Goal: Task Accomplishment & Management: Complete application form

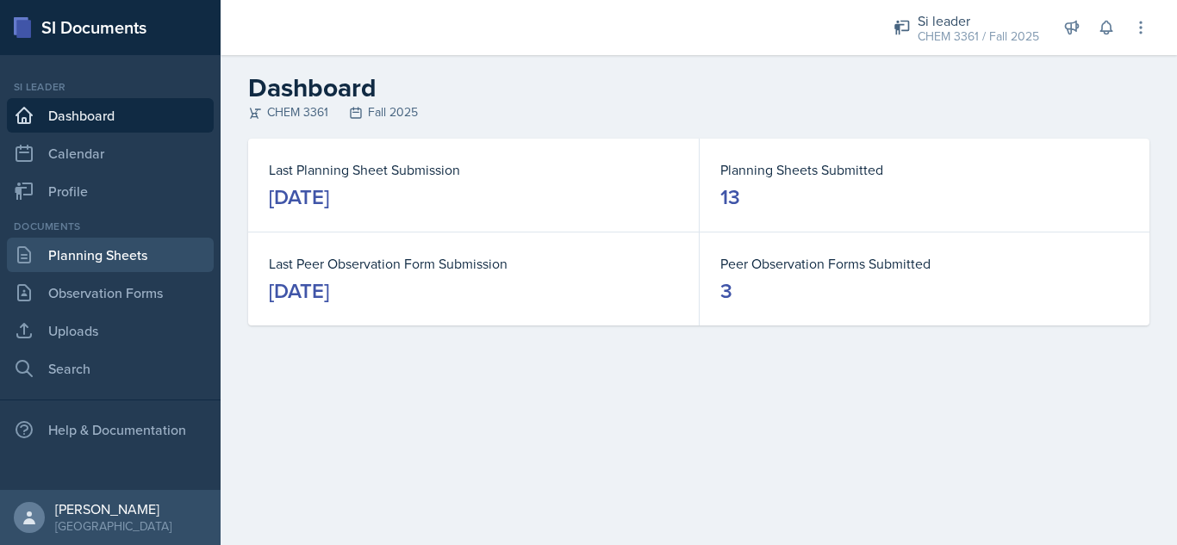
click at [143, 253] on link "Planning Sheets" at bounding box center [110, 255] width 207 height 34
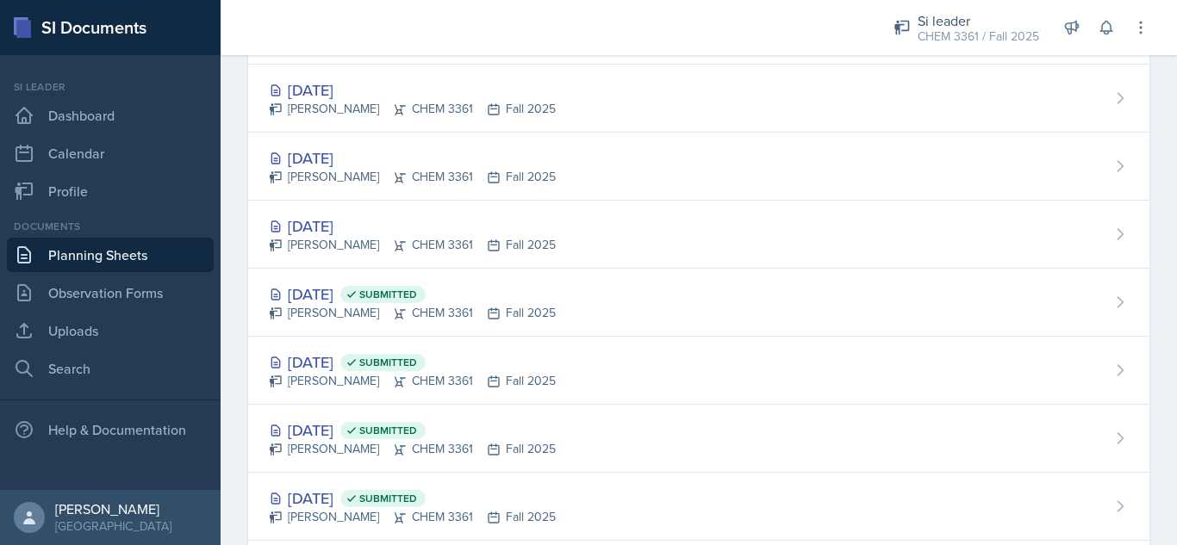
scroll to position [115, 0]
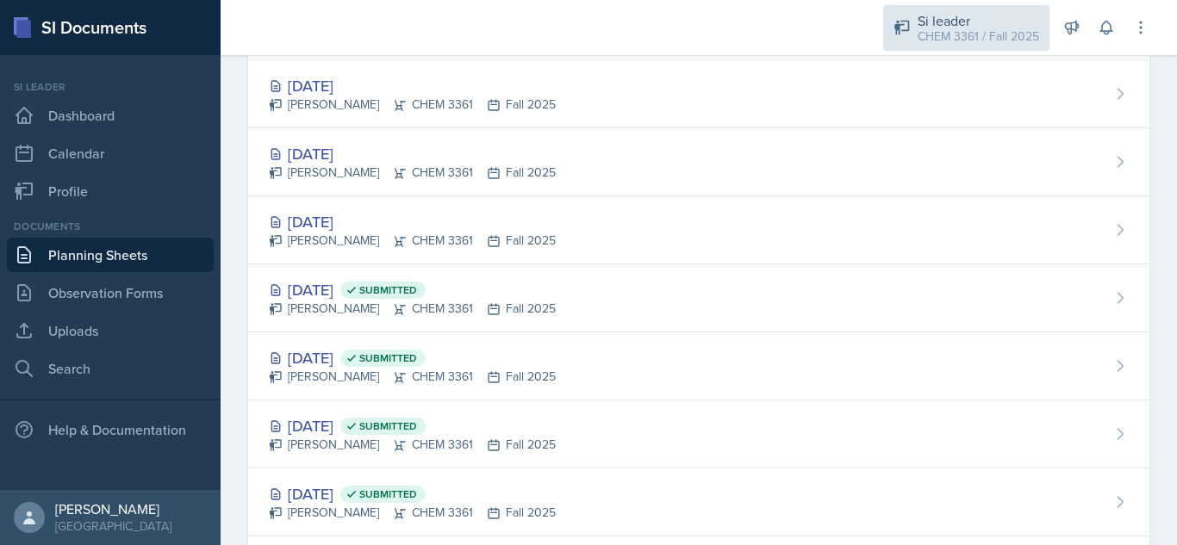
click at [980, 44] on div "CHEM 3361 / Fall 2025" at bounding box center [977, 37] width 121 height 18
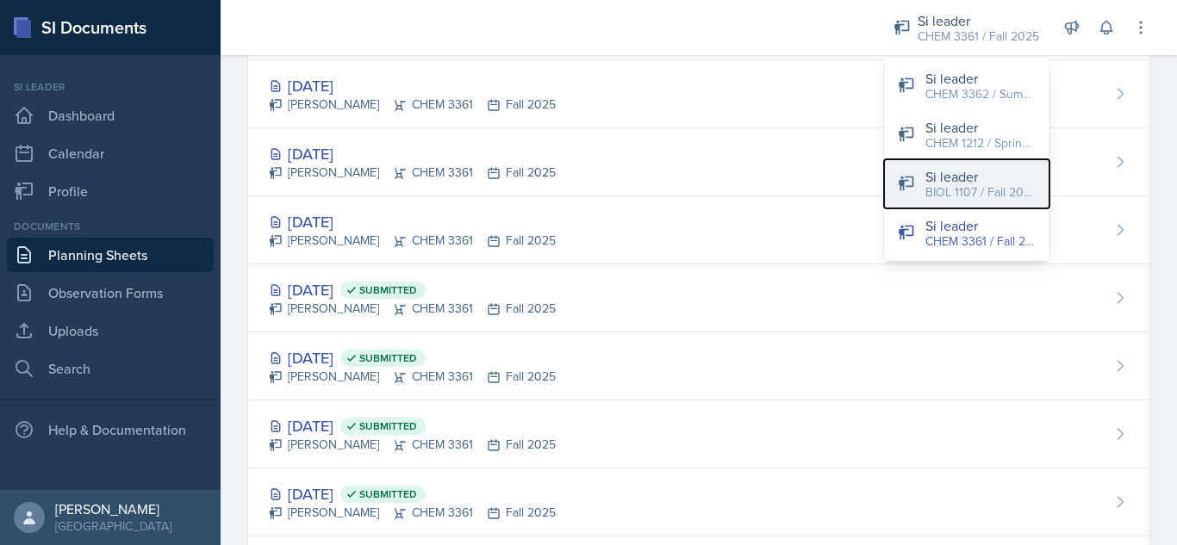
click at [964, 207] on button "Si leader BIOL 1107 / Fall 2025" at bounding box center [966, 183] width 165 height 49
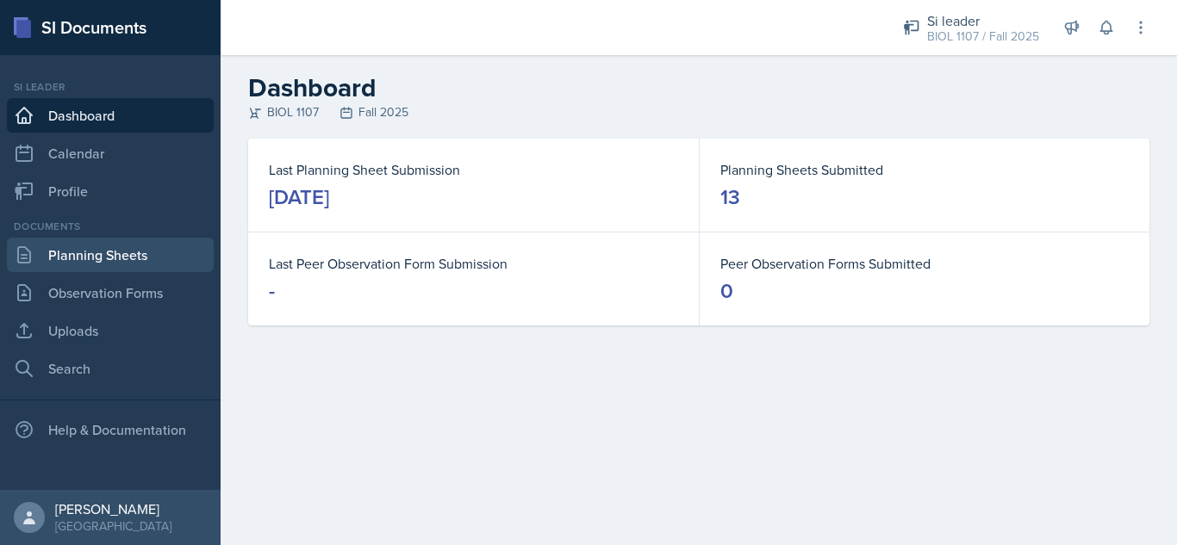
drag, startPoint x: 168, startPoint y: 242, endPoint x: 118, endPoint y: 260, distance: 53.1
click at [118, 260] on link "Planning Sheets" at bounding box center [110, 255] width 207 height 34
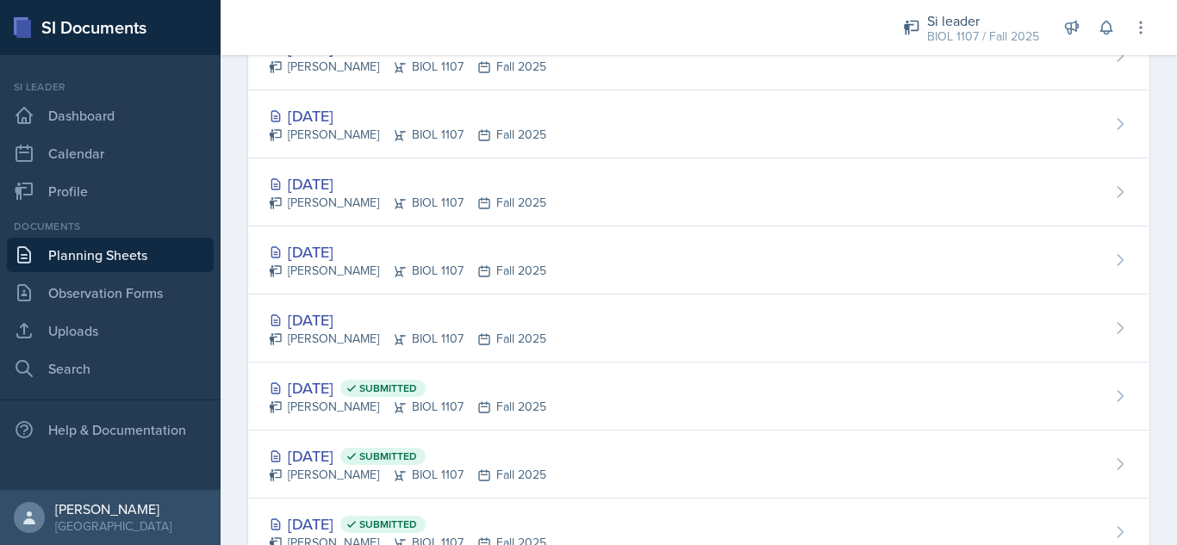
scroll to position [795, 0]
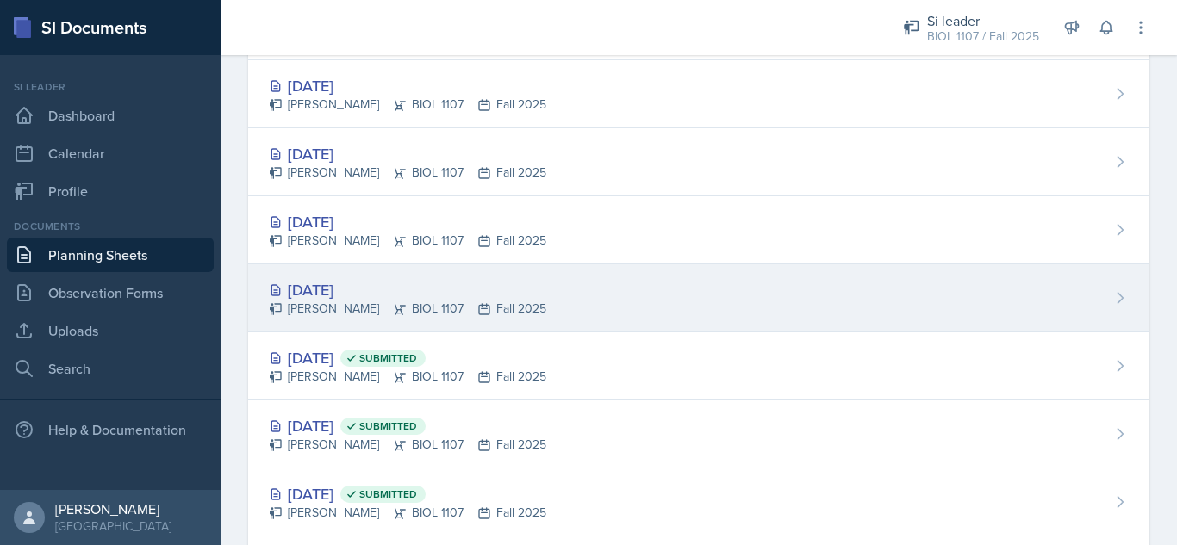
click at [713, 307] on div "[DATE] [PERSON_NAME] BIOL 1107 Fall 2025" at bounding box center [698, 298] width 901 height 68
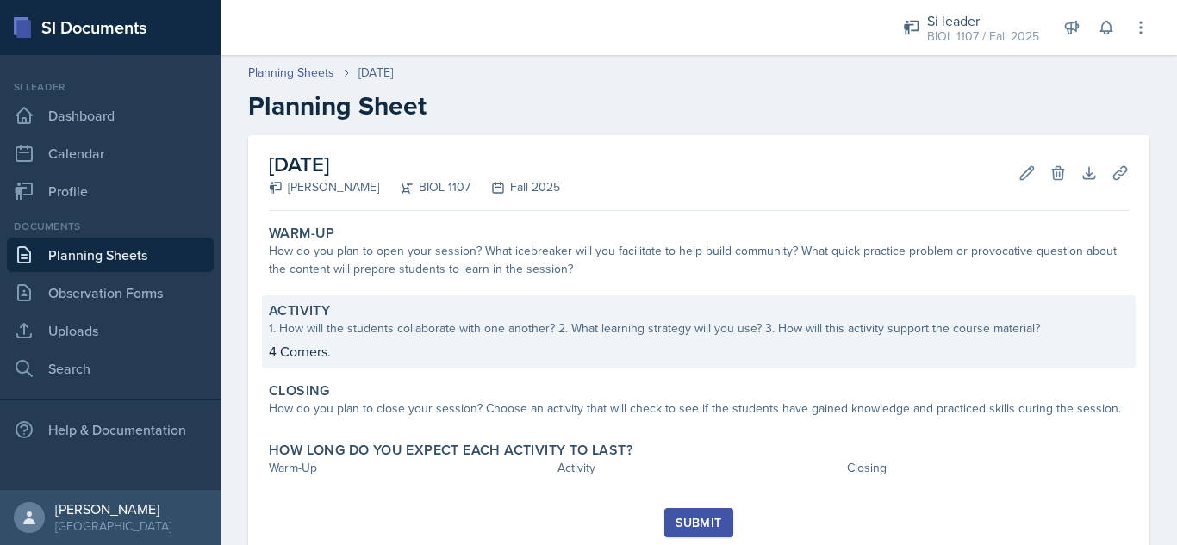
click at [723, 338] on div "Activity 1. How will the students collaborate with one another? 2. What learnin…" at bounding box center [698, 331] width 873 height 73
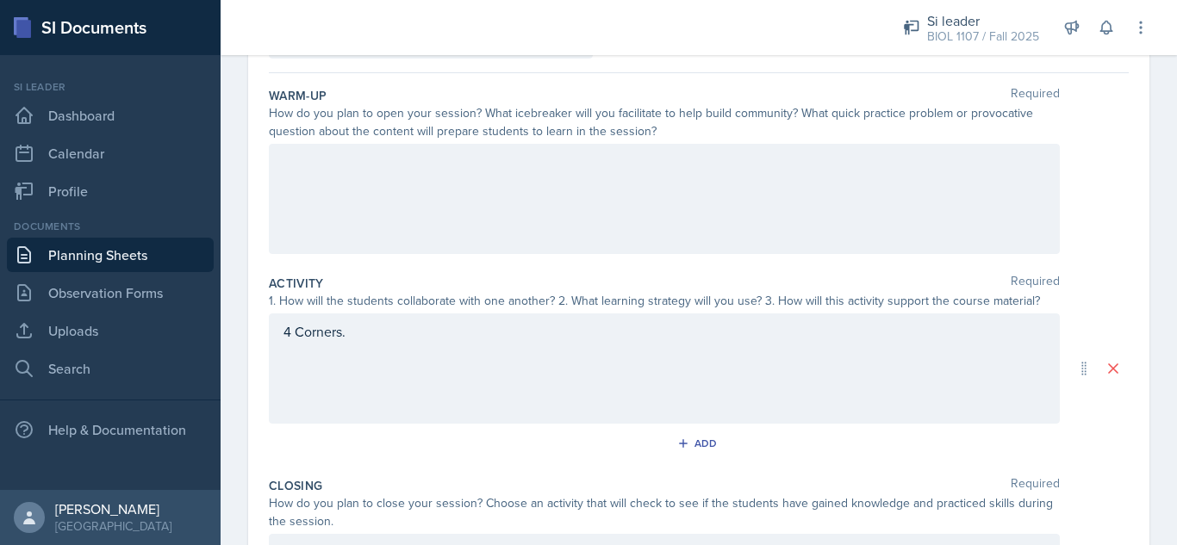
scroll to position [159, 0]
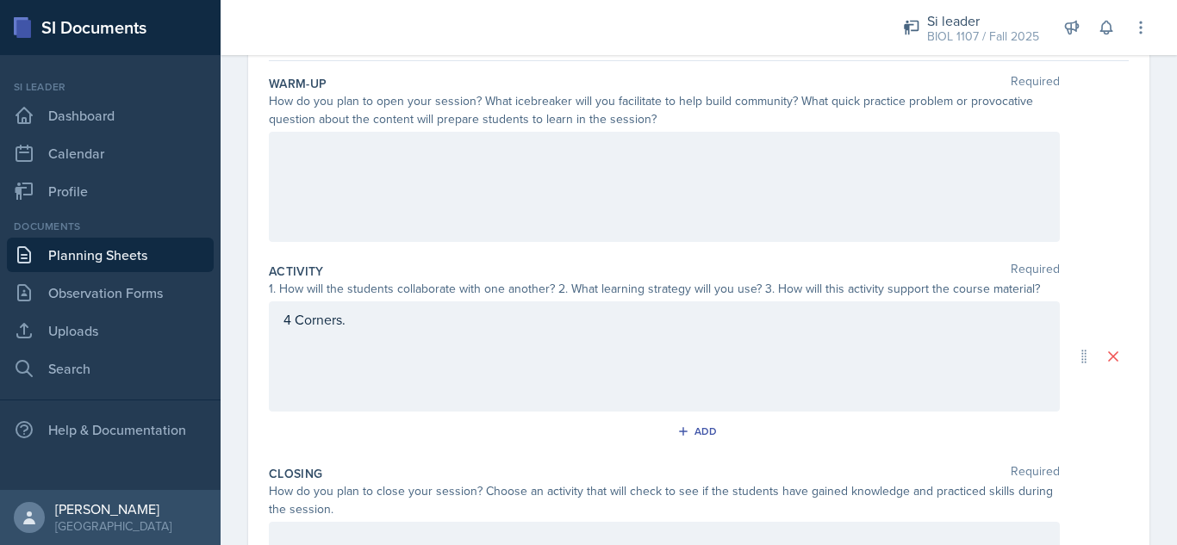
click at [754, 341] on div "4 Corners." at bounding box center [664, 356] width 791 height 110
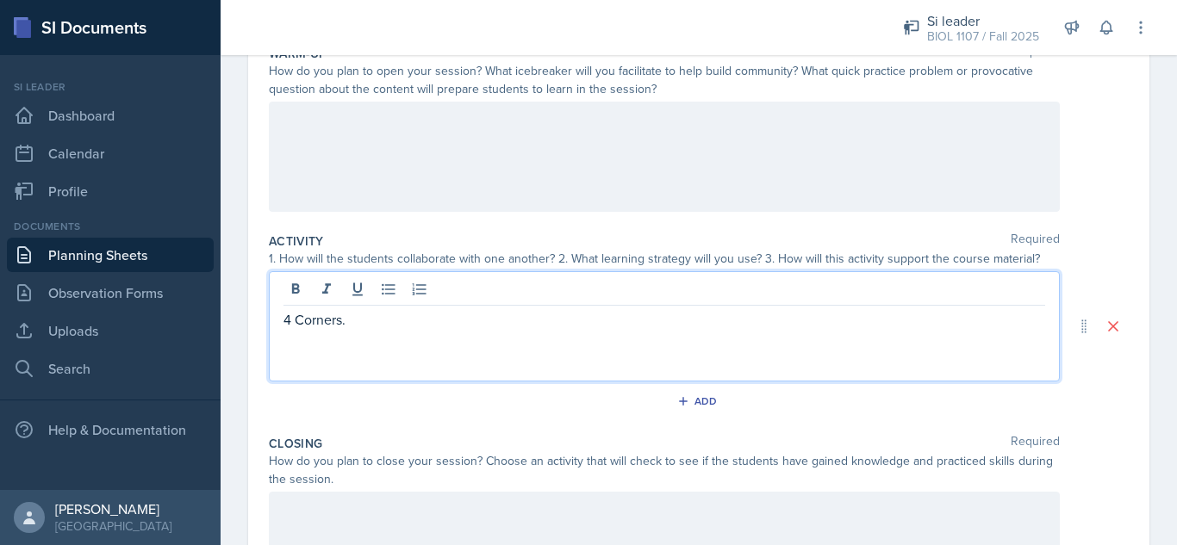
click at [674, 322] on p "4 Corners." at bounding box center [663, 319] width 761 height 21
click at [497, 158] on div at bounding box center [664, 157] width 791 height 110
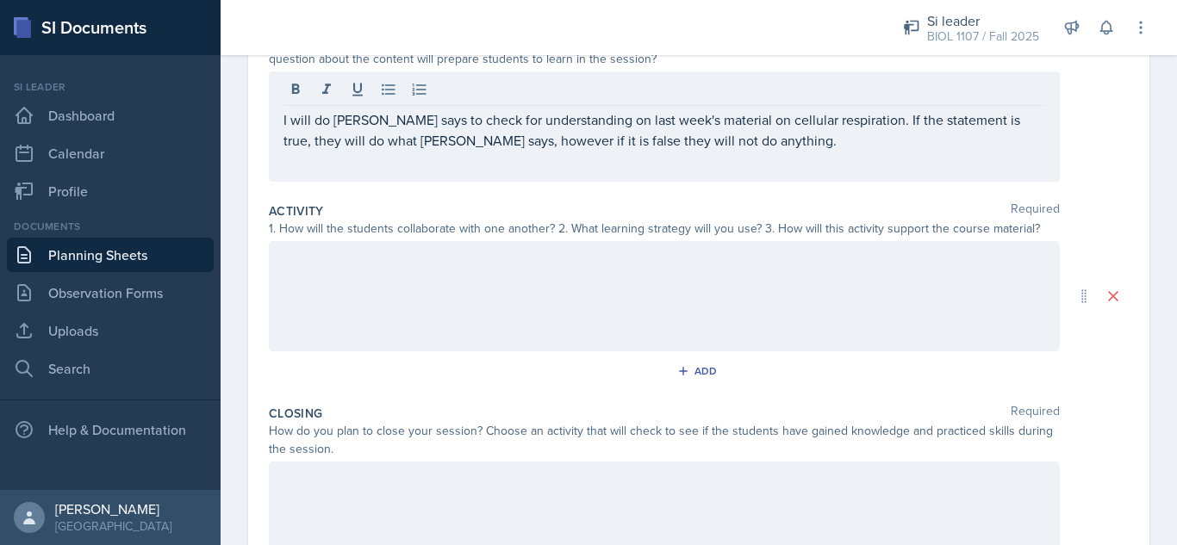
scroll to position [150, 0]
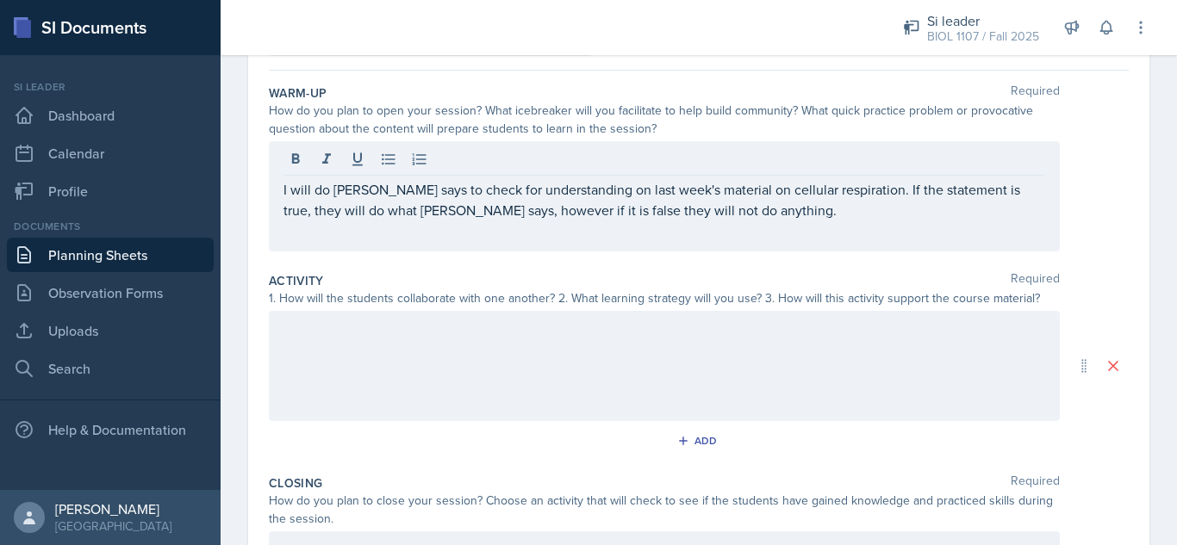
click at [865, 220] on div "I will do [PERSON_NAME] says to check for understanding on last week's material…" at bounding box center [664, 196] width 791 height 110
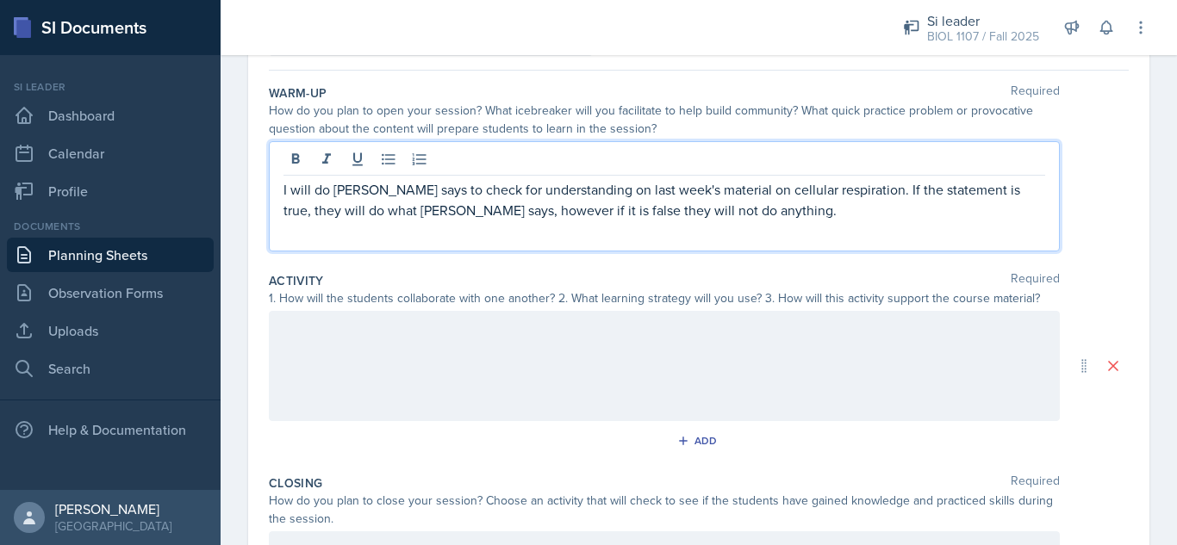
click at [826, 209] on p "I will do [PERSON_NAME] says to check for understanding on last week's material…" at bounding box center [663, 199] width 761 height 41
click at [990, 213] on p "I will do [PERSON_NAME] says to check for understanding on last week's material…" at bounding box center [663, 210] width 761 height 62
click at [835, 209] on p "I will do [PERSON_NAME] says to check for understanding on last week's material…" at bounding box center [663, 210] width 761 height 62
click at [868, 369] on div at bounding box center [664, 366] width 791 height 110
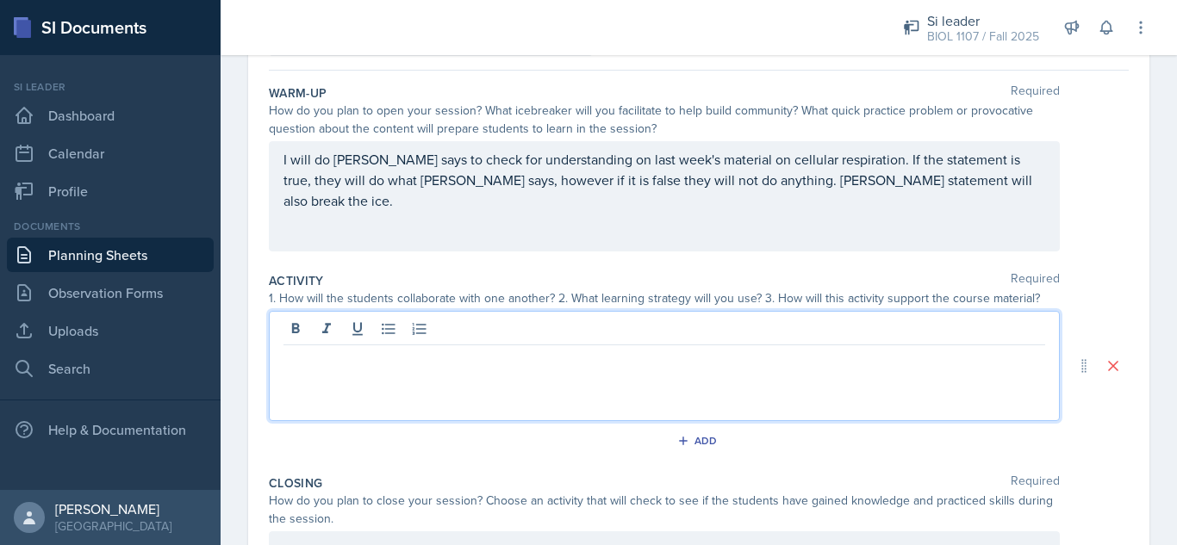
scroll to position [180, 0]
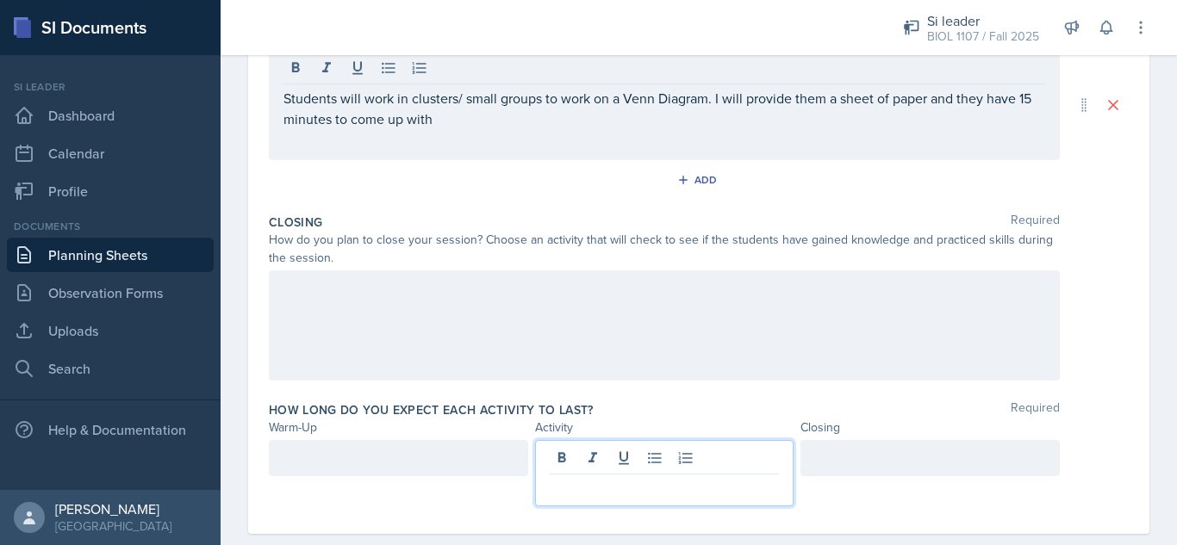
click at [633, 478] on p at bounding box center [665, 488] width 230 height 21
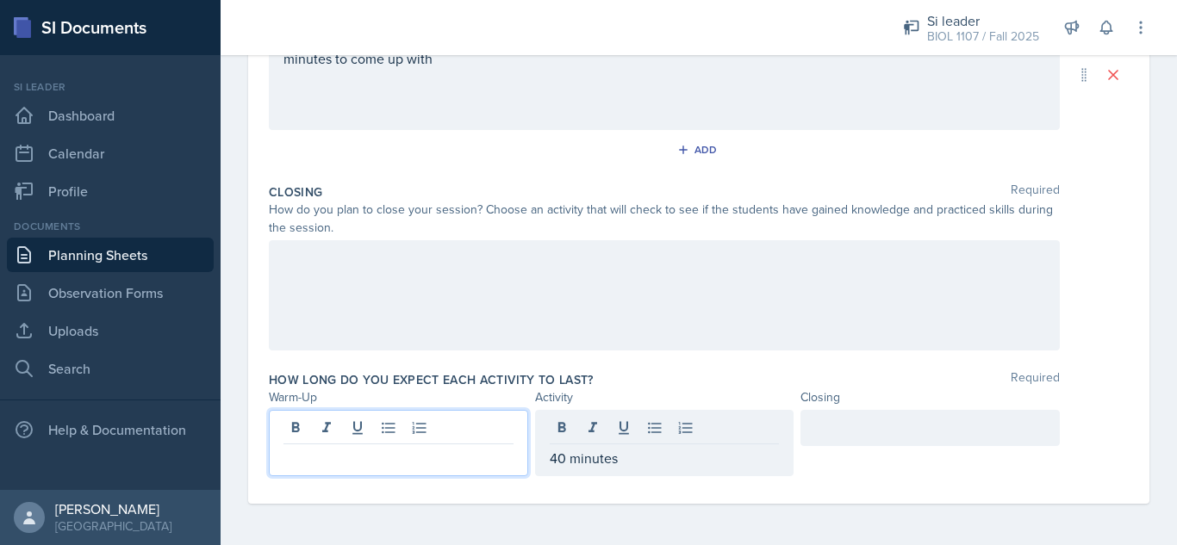
click at [438, 425] on div at bounding box center [398, 443] width 259 height 66
click at [556, 434] on div "40 minutes" at bounding box center [664, 428] width 259 height 36
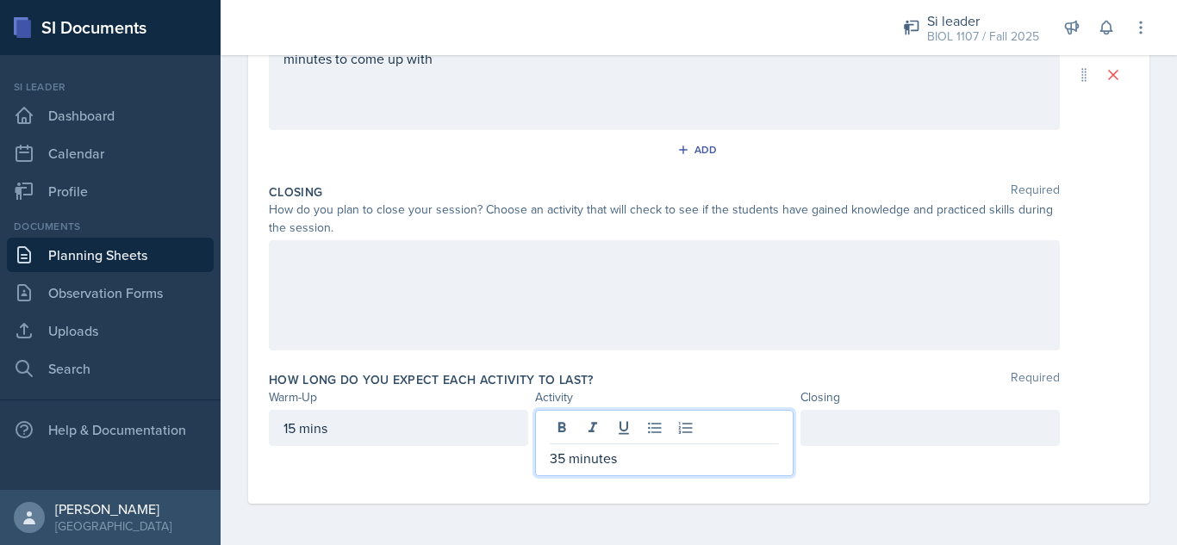
click at [829, 435] on div at bounding box center [929, 428] width 259 height 36
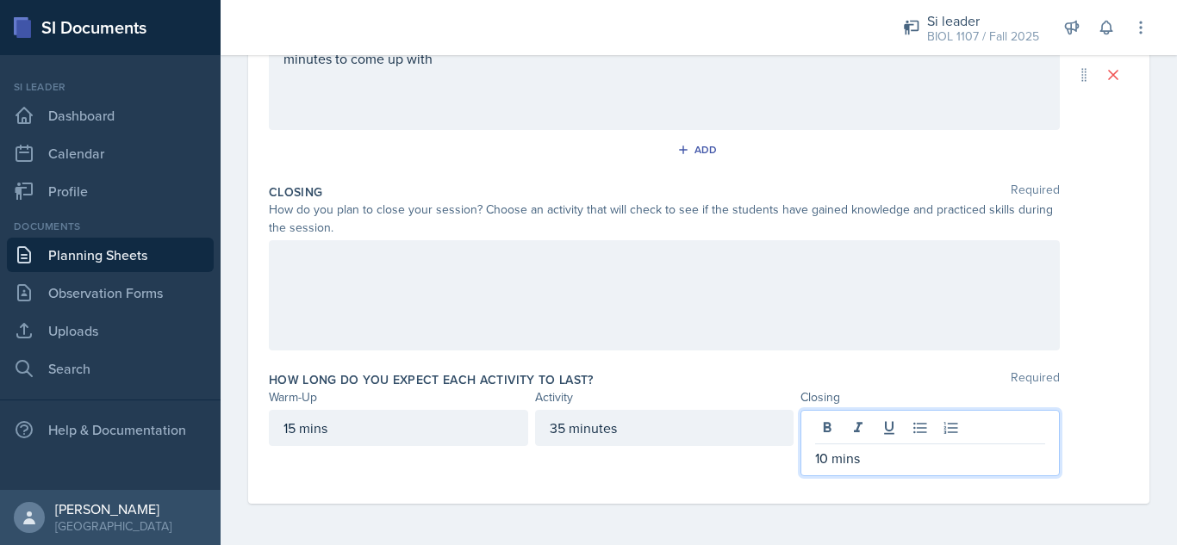
click at [649, 310] on div at bounding box center [664, 295] width 791 height 110
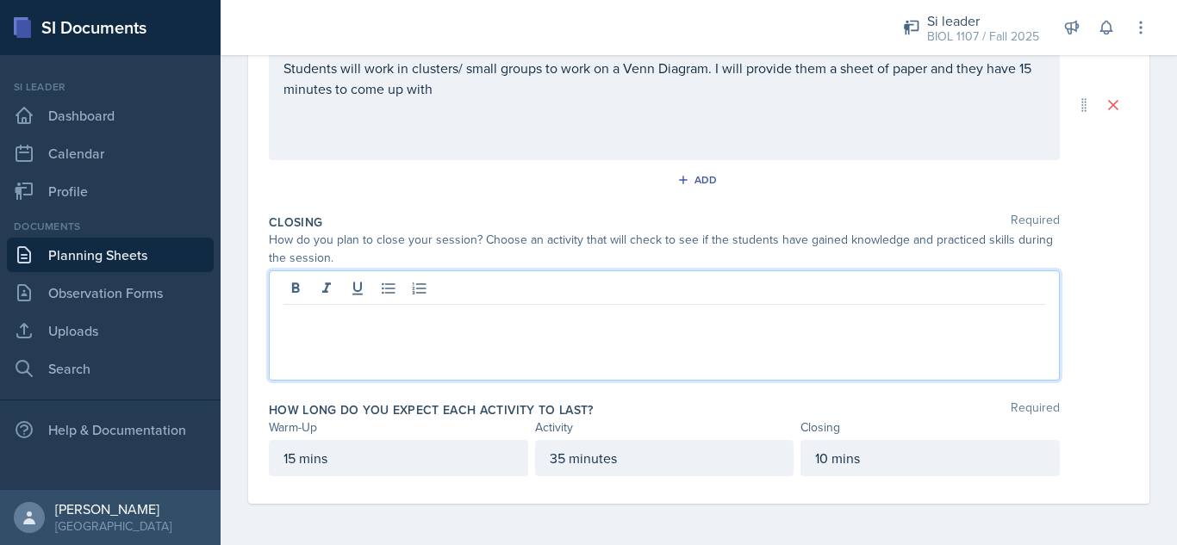
scroll to position [411, 0]
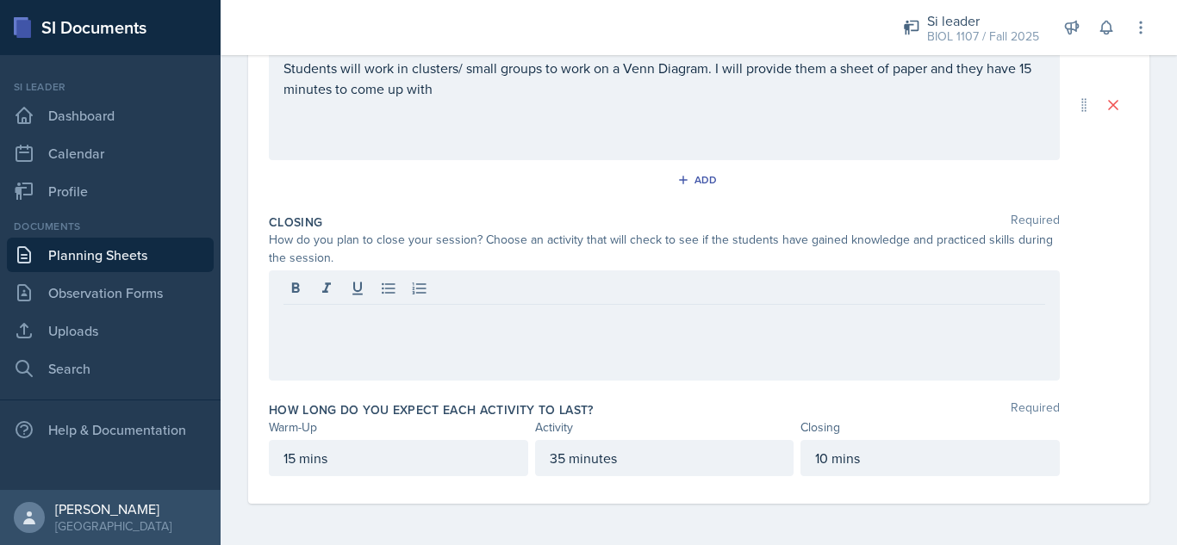
click at [489, 99] on div "Students will work in clusters/ small groups to work on a Venn Diagram. I will …" at bounding box center [664, 105] width 791 height 110
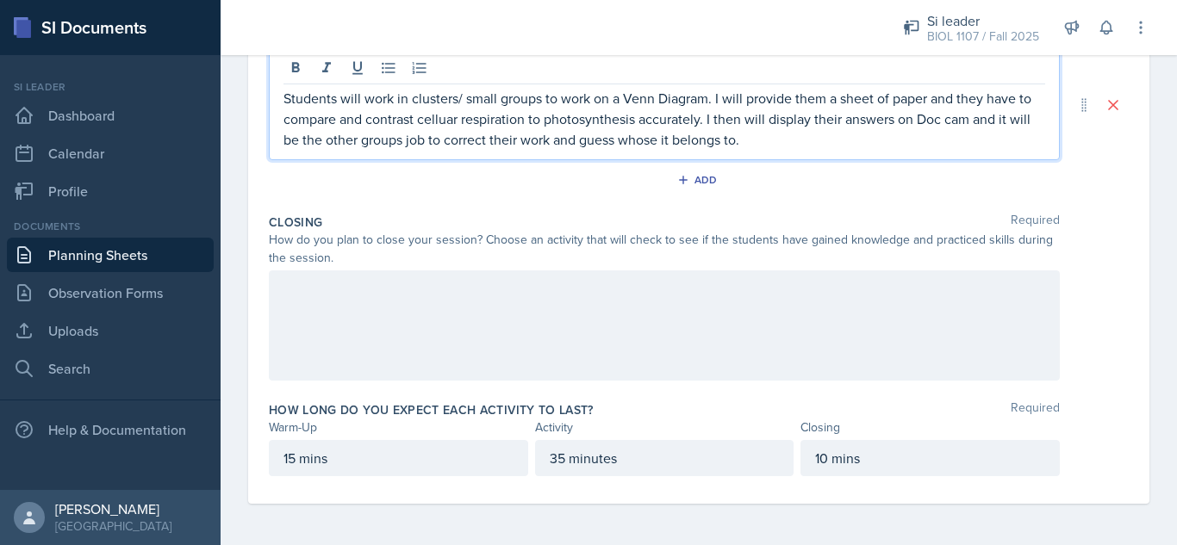
click at [471, 295] on div at bounding box center [664, 325] width 791 height 110
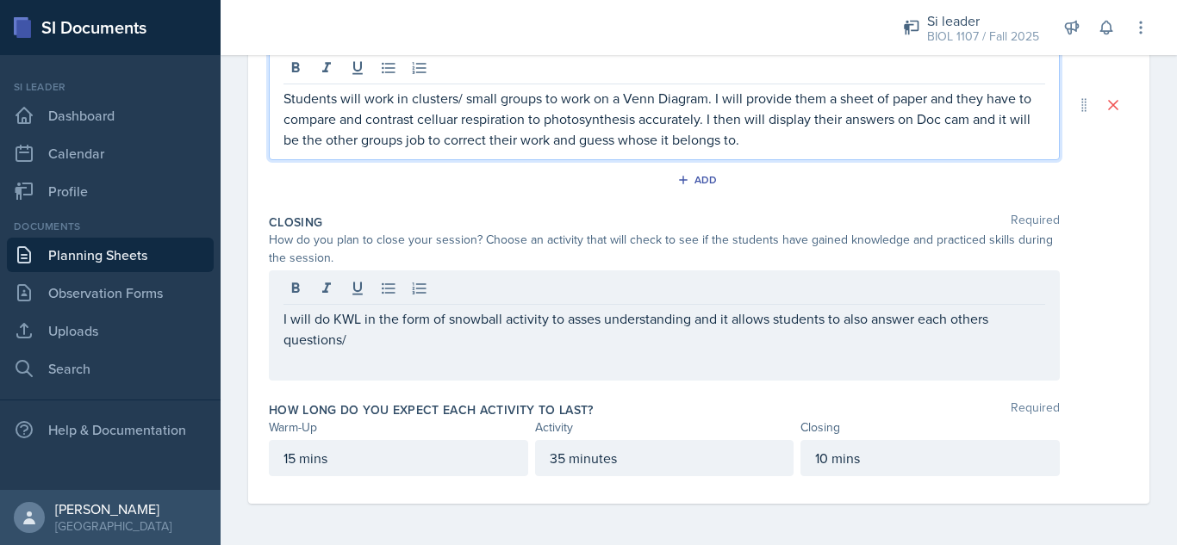
drag, startPoint x: 450, startPoint y: 87, endPoint x: 371, endPoint y: 134, distance: 91.6
click at [371, 134] on p "Students will work in clusters/ small groups to work on a Venn Diagram. I will …" at bounding box center [663, 119] width 761 height 62
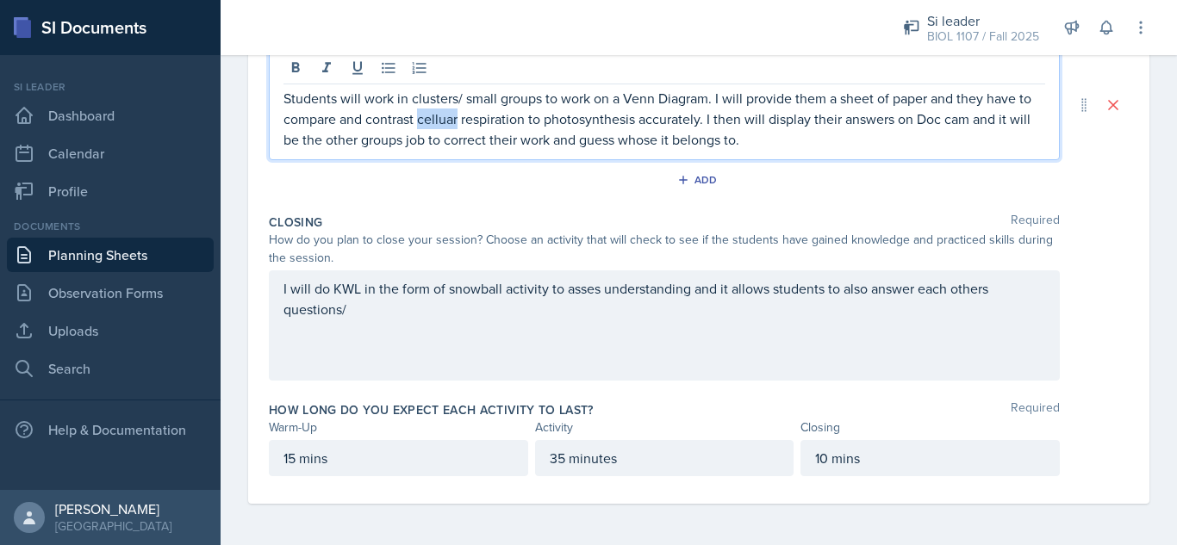
drag, startPoint x: 466, startPoint y: 115, endPoint x: 506, endPoint y: 124, distance: 41.6
click at [506, 124] on p "Students will work in clusters/ small groups to work on a Venn Diagram. I will …" at bounding box center [663, 119] width 761 height 62
click at [456, 119] on p "Students will work in clusters/ small groups to work on a Venn Diagram. I will …" at bounding box center [663, 119] width 761 height 62
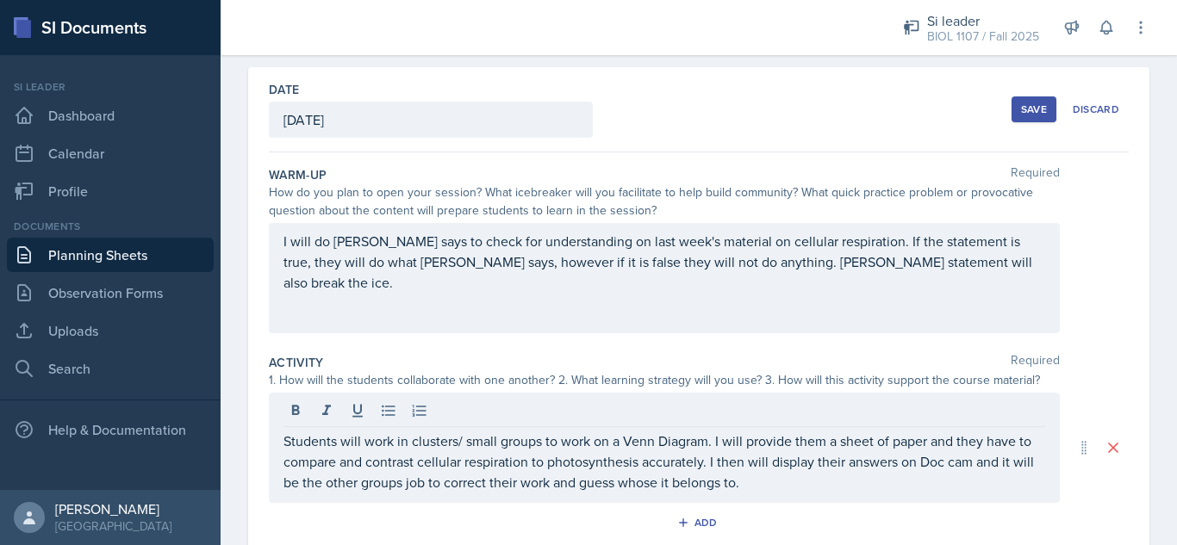
scroll to position [61, 0]
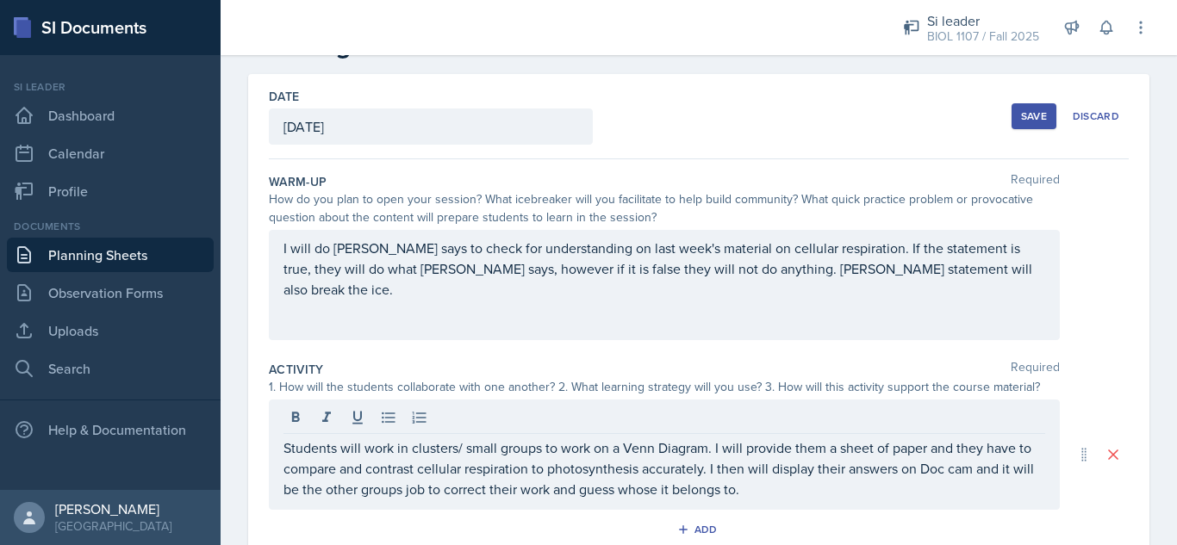
click at [1011, 113] on button "Save" at bounding box center [1033, 116] width 45 height 26
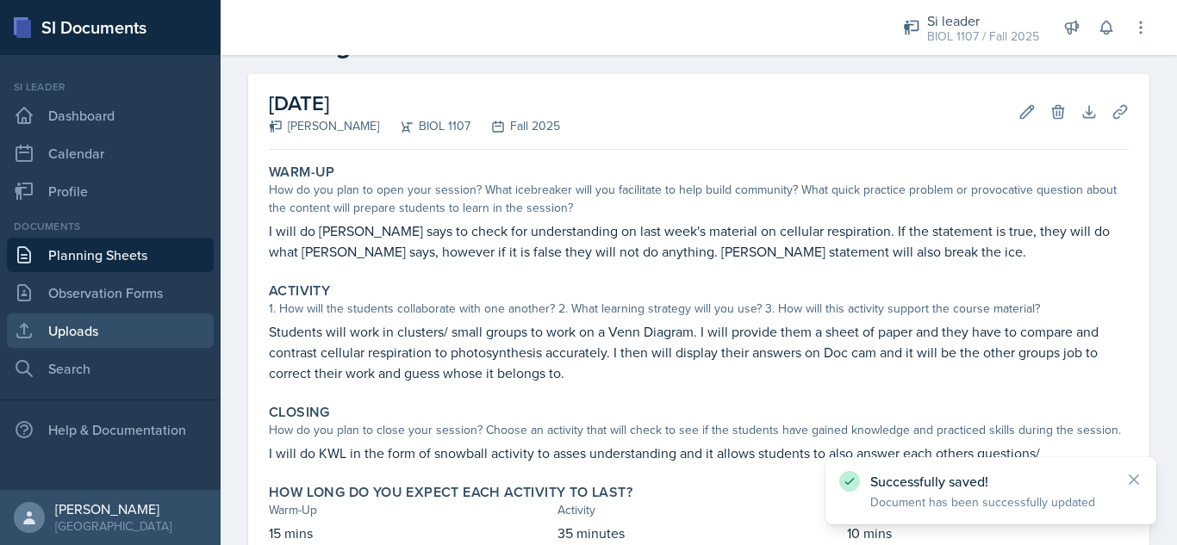
click at [85, 337] on link "Uploads" at bounding box center [110, 331] width 207 height 34
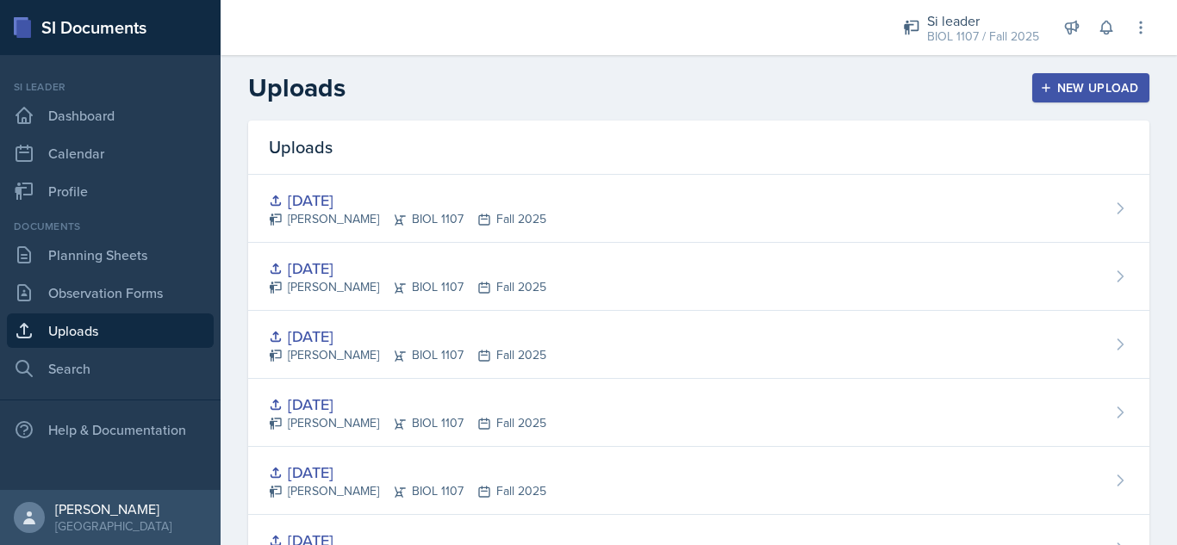
click at [1058, 81] on div "New Upload" at bounding box center [1091, 88] width 96 height 14
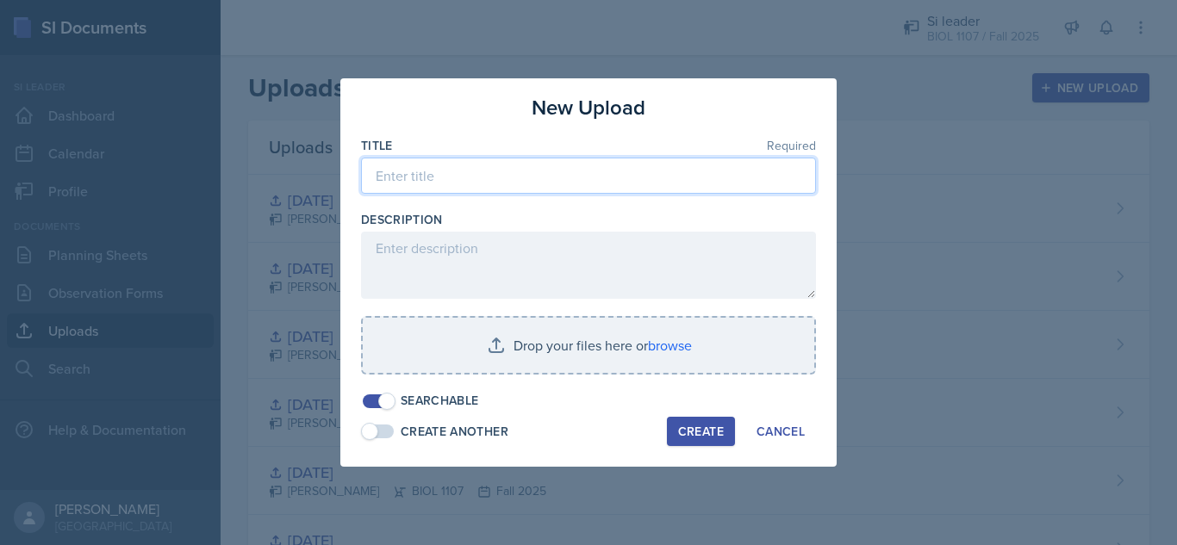
click at [504, 171] on input at bounding box center [588, 176] width 455 height 36
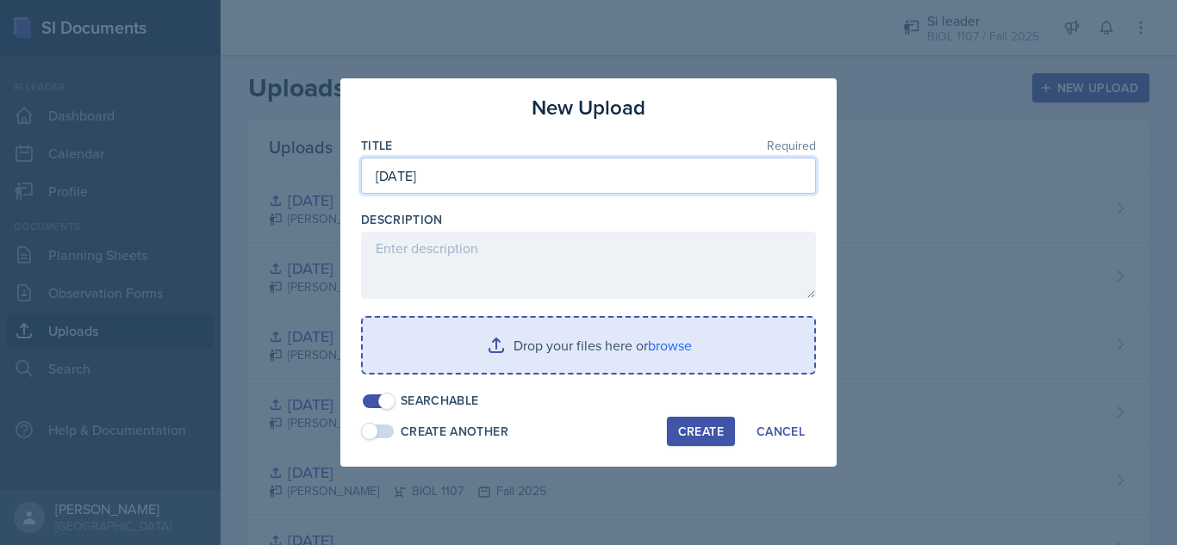
type input "[DATE]"
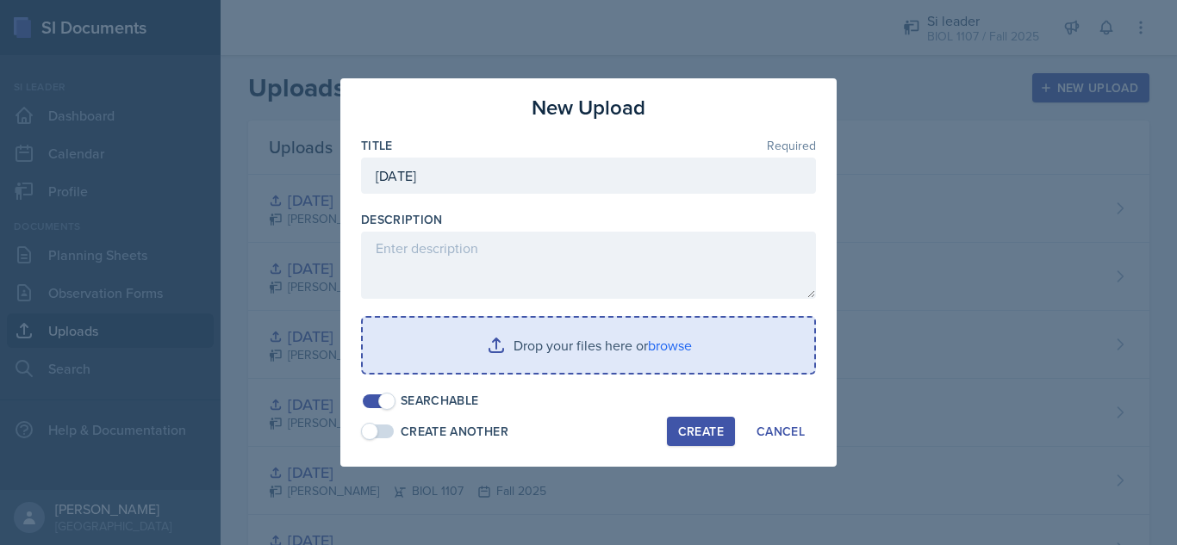
click at [547, 353] on input "file" at bounding box center [588, 345] width 451 height 55
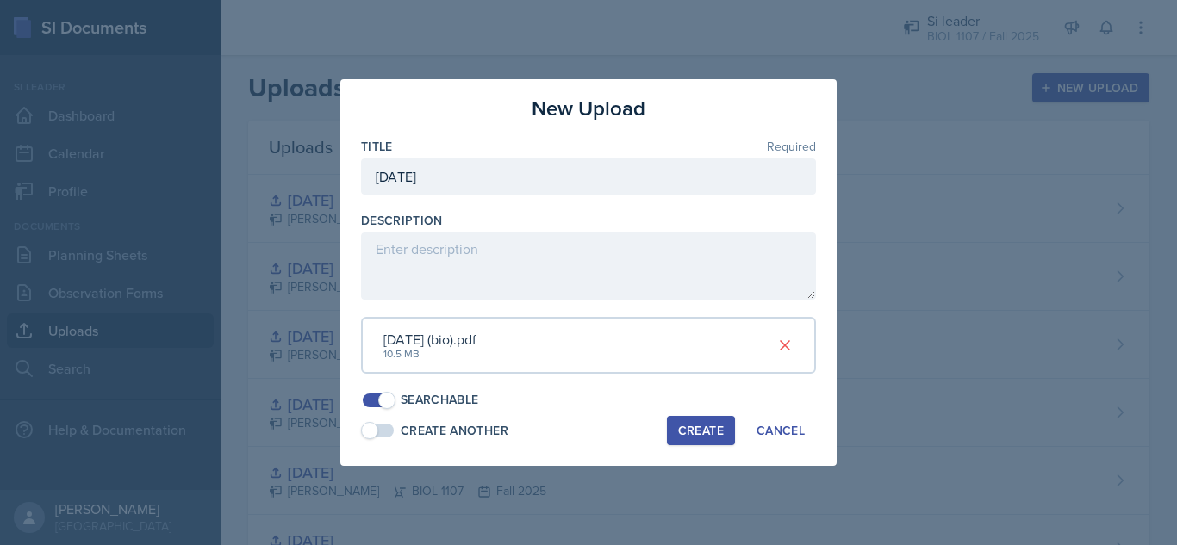
click at [693, 427] on div "Create" at bounding box center [701, 431] width 46 height 14
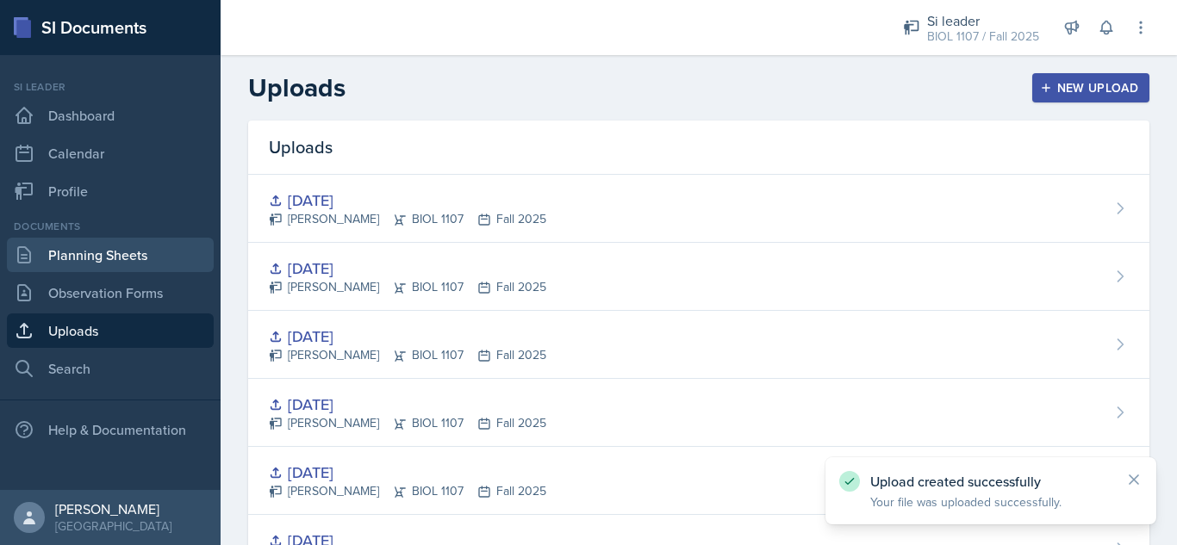
click at [128, 250] on link "Planning Sheets" at bounding box center [110, 255] width 207 height 34
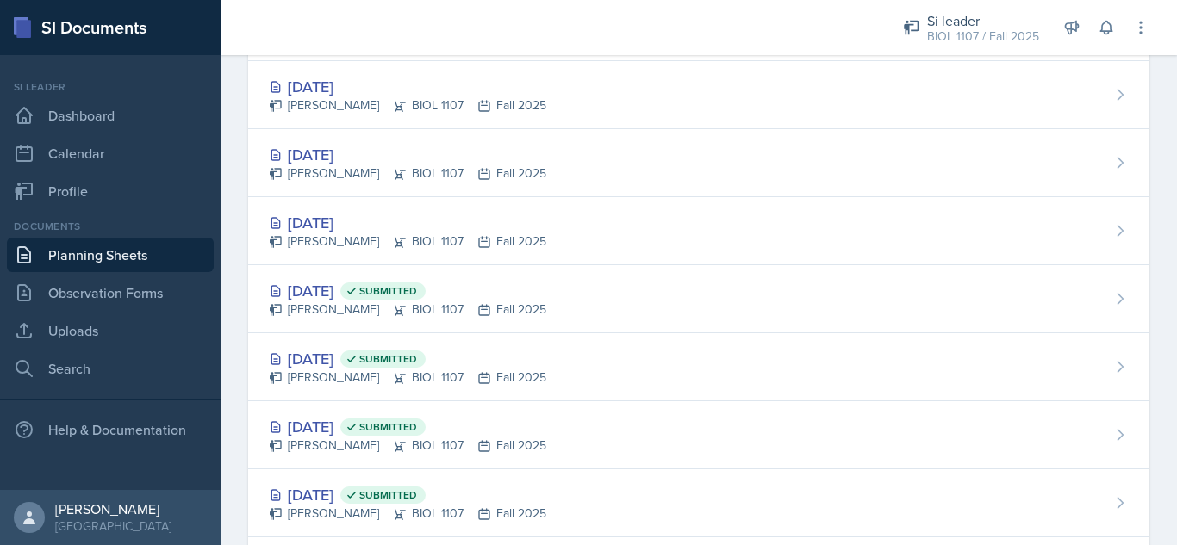
scroll to position [873, 0]
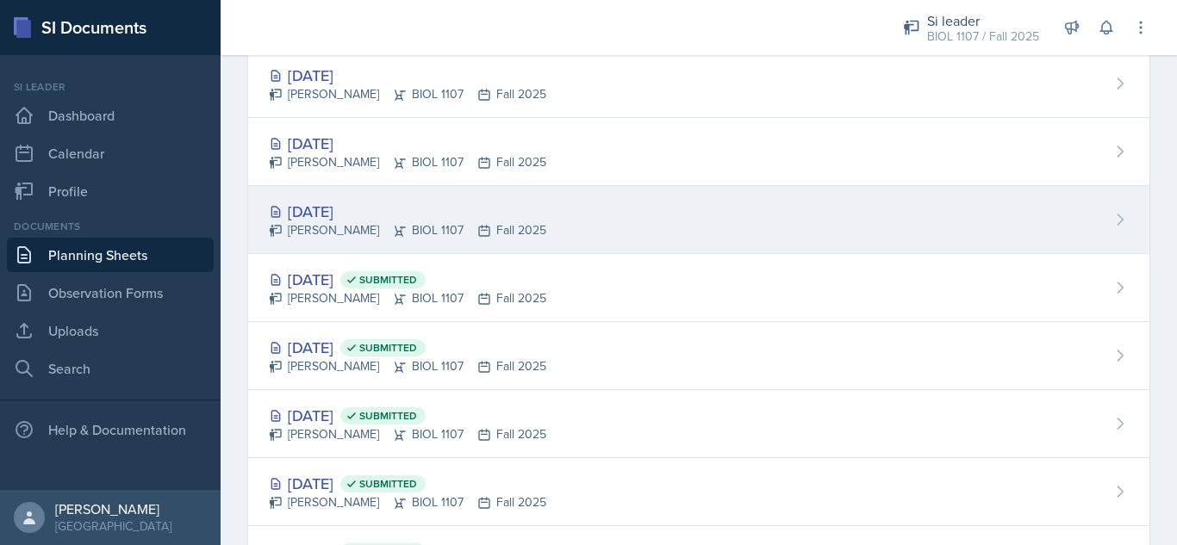
click at [793, 236] on div "[DATE] [PERSON_NAME] BIOL 1107 Fall 2025" at bounding box center [698, 220] width 901 height 68
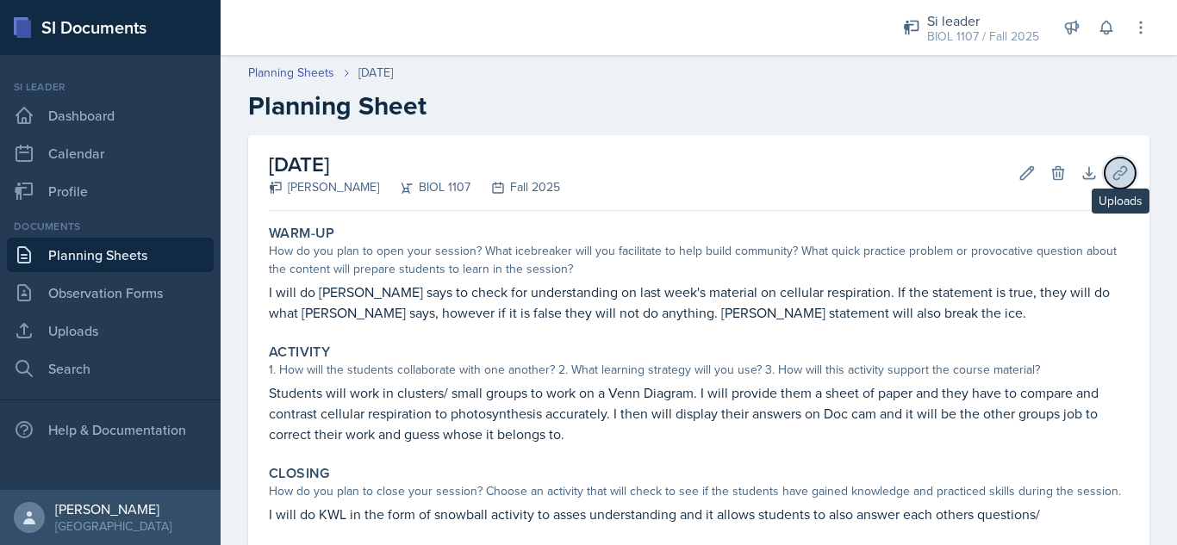
click at [1111, 181] on icon at bounding box center [1119, 173] width 17 height 17
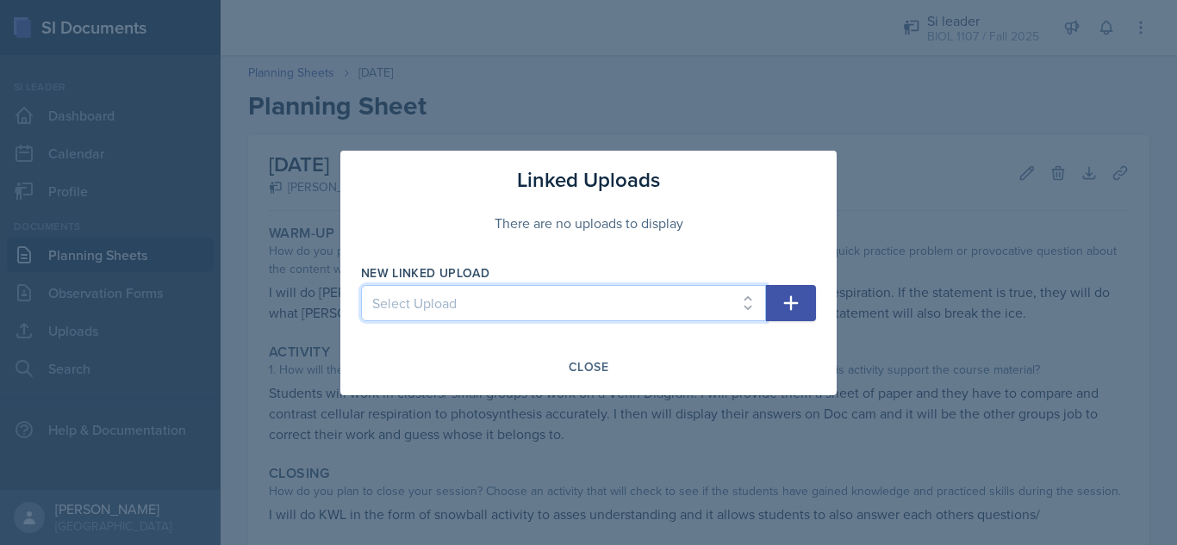
click at [598, 305] on select "Select Upload [DATE] [DATE] [DATE] [DATE] [DATE] [DATE] [DATE] [DATE] [DATE] [D…" at bounding box center [563, 303] width 405 height 36
select select "4432e060-6927-4412-bcb5-bf1c2670ea9c"
click at [361, 285] on select "Select Upload [DATE] [DATE] [DATE] [DATE] [DATE] [DATE] [DATE] [DATE] [DATE] [D…" at bounding box center [563, 303] width 405 height 36
click at [805, 297] on button "button" at bounding box center [791, 303] width 50 height 36
select select
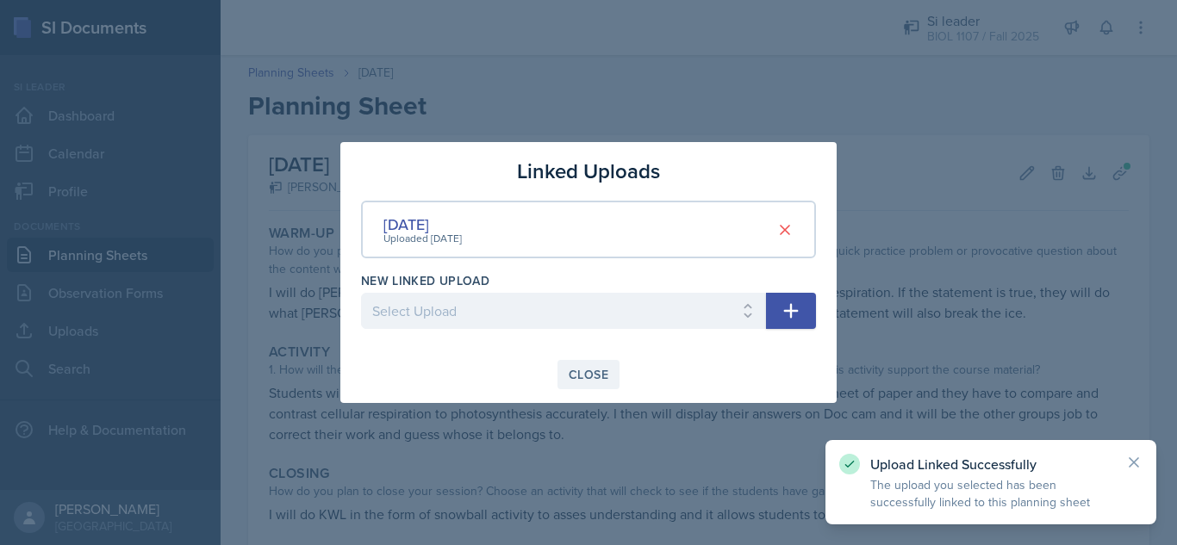
click at [612, 369] on button "Close" at bounding box center [588, 374] width 62 height 29
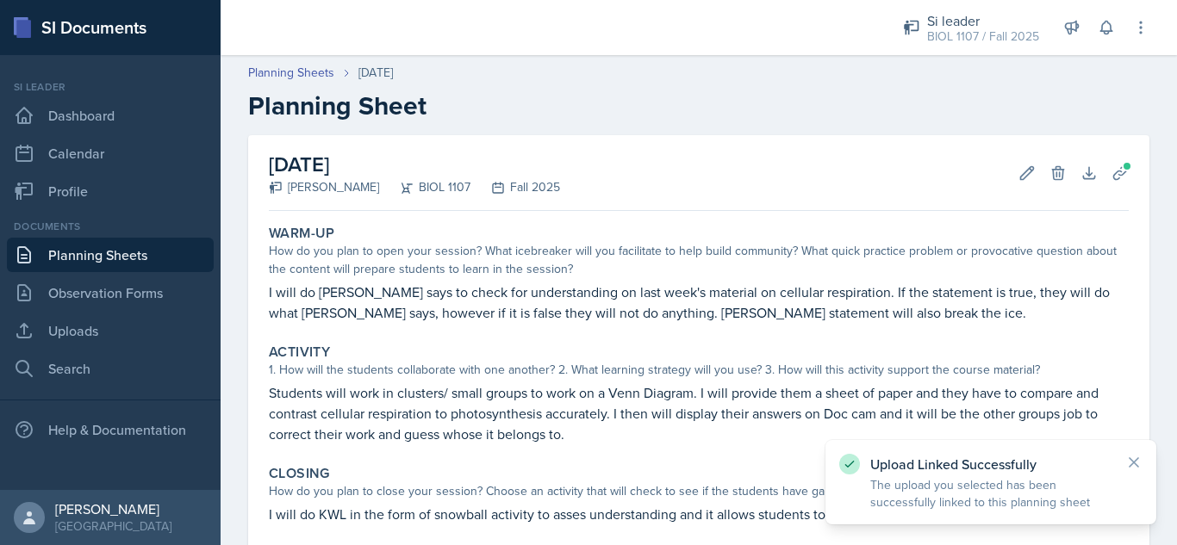
scroll to position [178, 0]
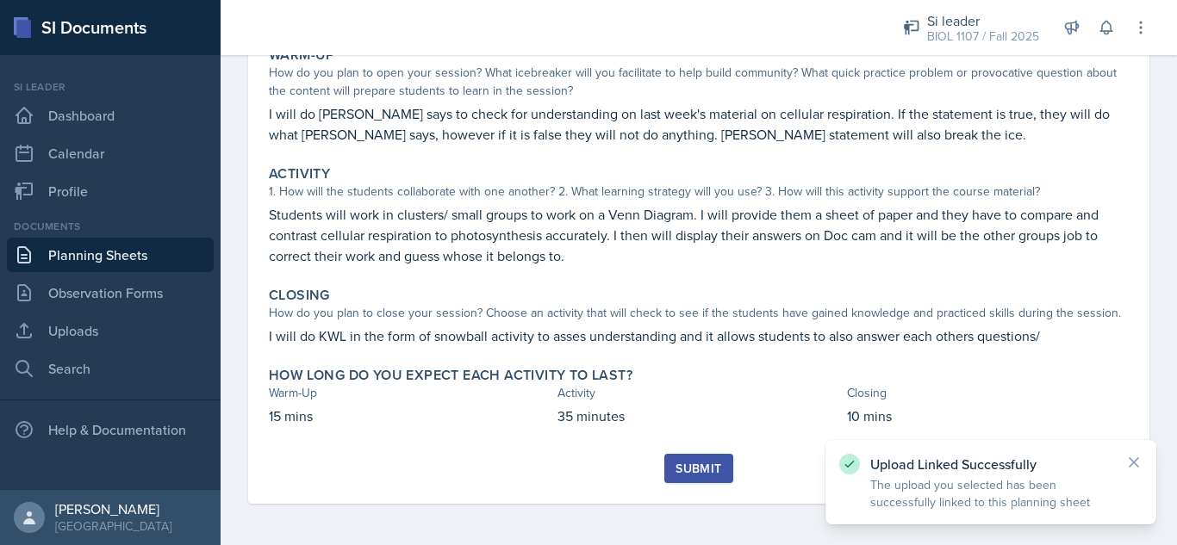
click at [693, 473] on div "Submit" at bounding box center [698, 469] width 46 height 14
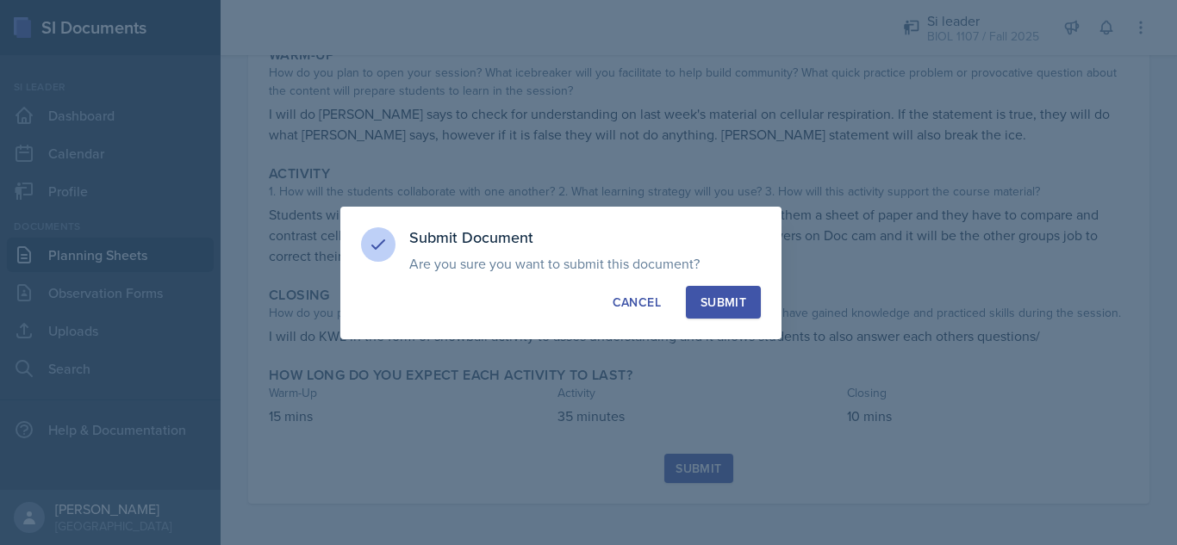
click at [736, 289] on button "Submit" at bounding box center [723, 302] width 75 height 33
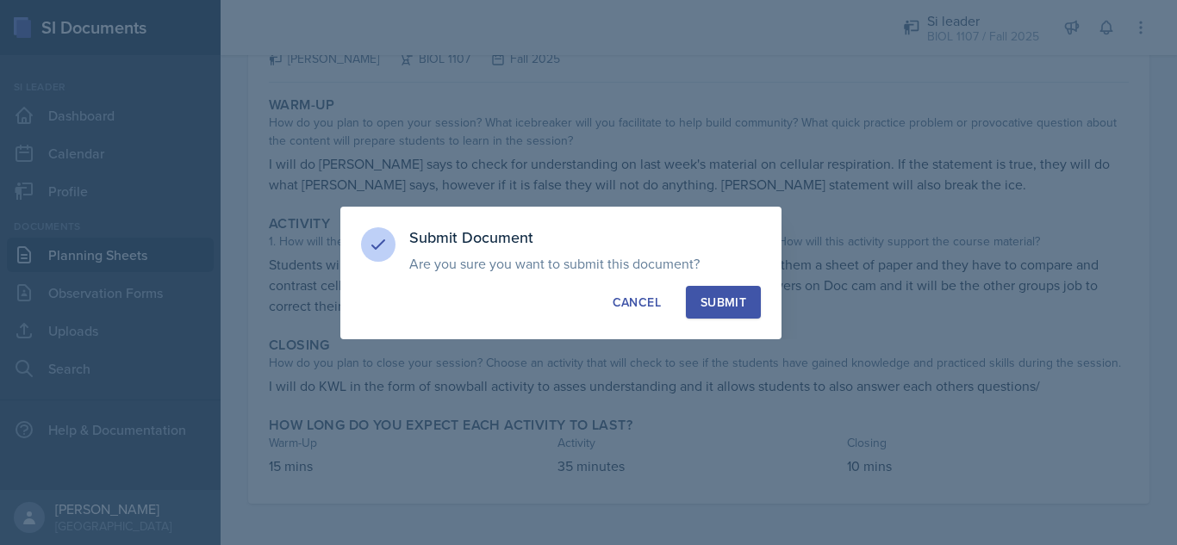
scroll to position [128, 0]
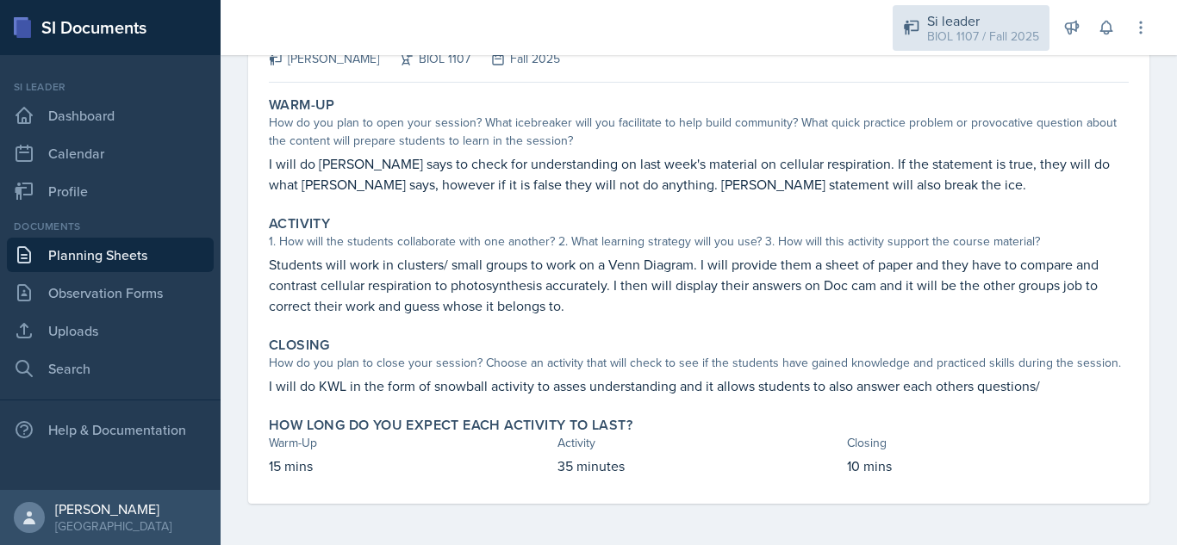
click at [998, 29] on div "BIOL 1107 / Fall 2025" at bounding box center [983, 37] width 112 height 18
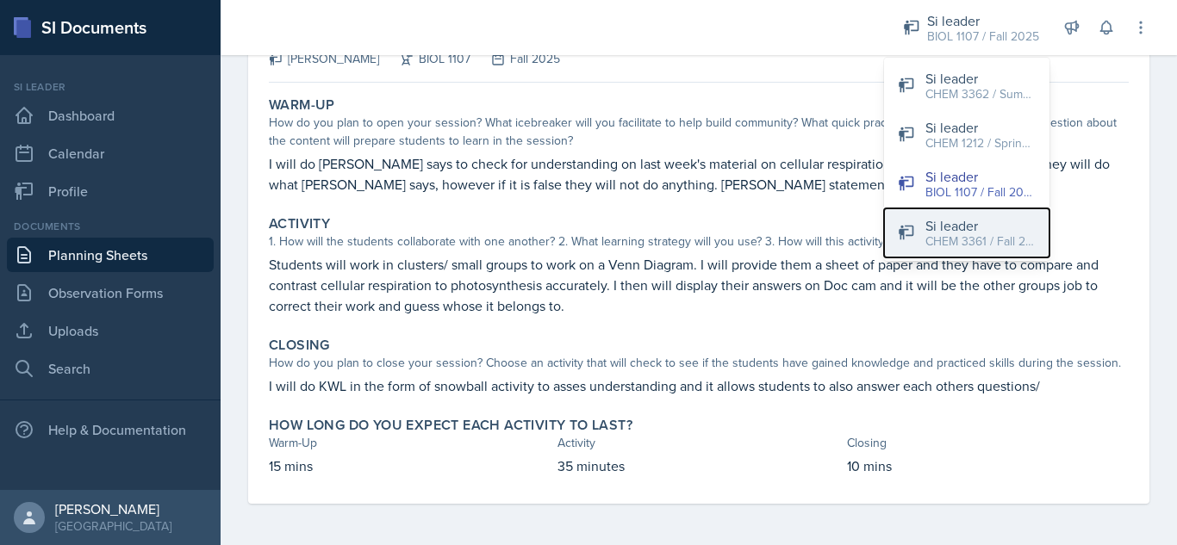
click at [971, 236] on div "CHEM 3361 / Fall 2025" at bounding box center [980, 242] width 110 height 18
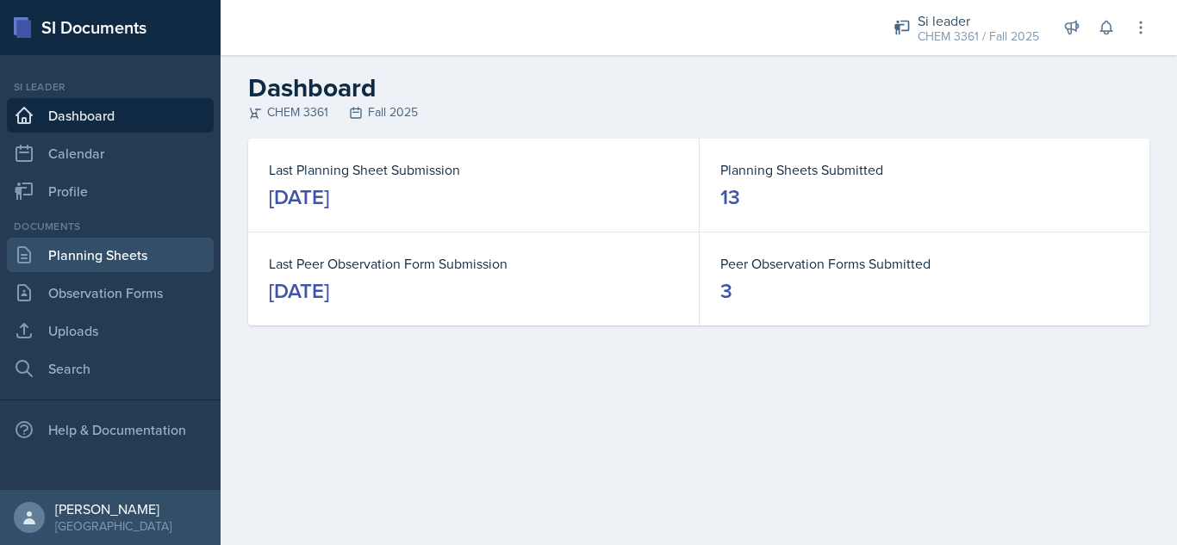
click at [70, 253] on link "Planning Sheets" at bounding box center [110, 255] width 207 height 34
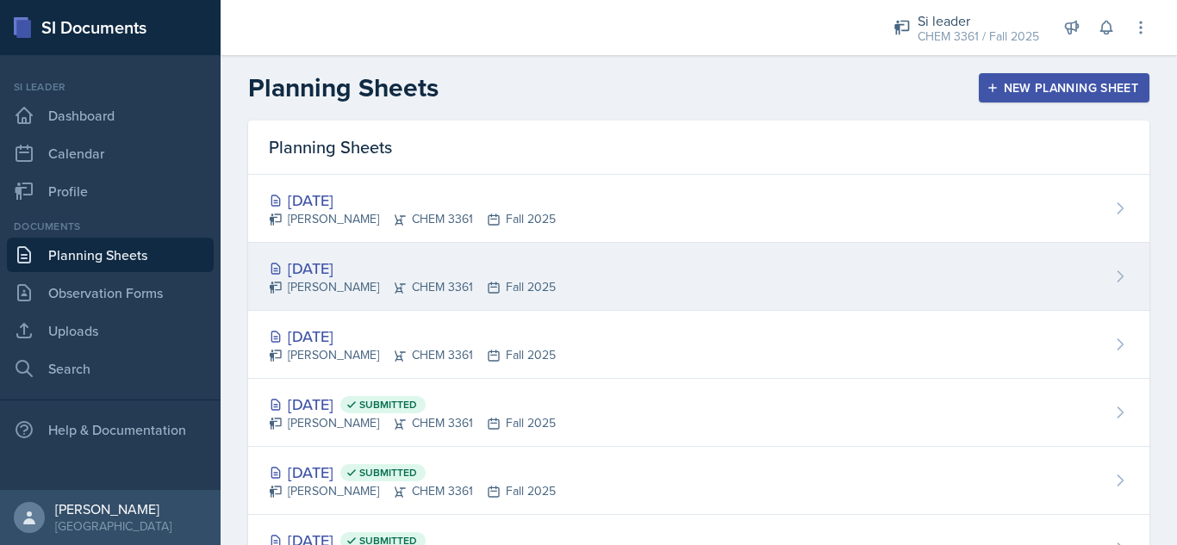
click at [306, 272] on div "[DATE]" at bounding box center [412, 268] width 287 height 23
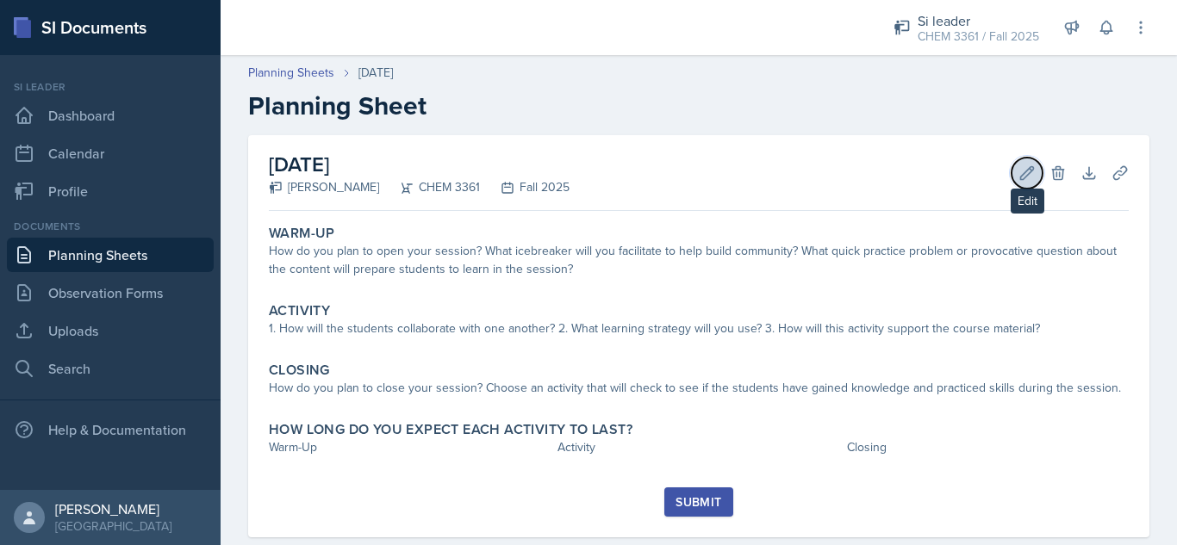
click at [1018, 178] on icon at bounding box center [1026, 173] width 17 height 17
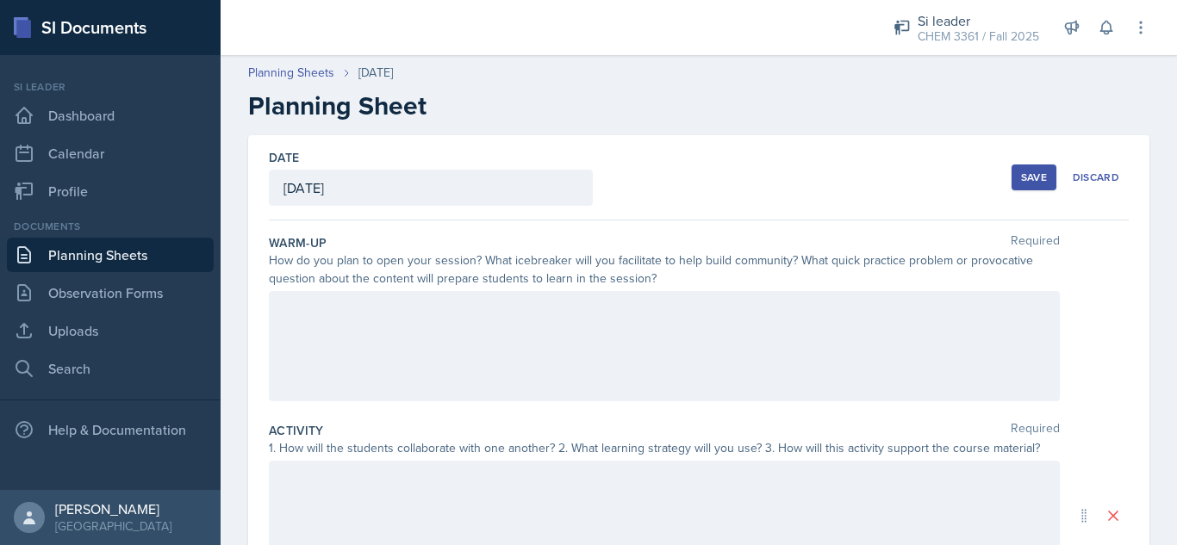
click at [706, 332] on div at bounding box center [664, 346] width 791 height 110
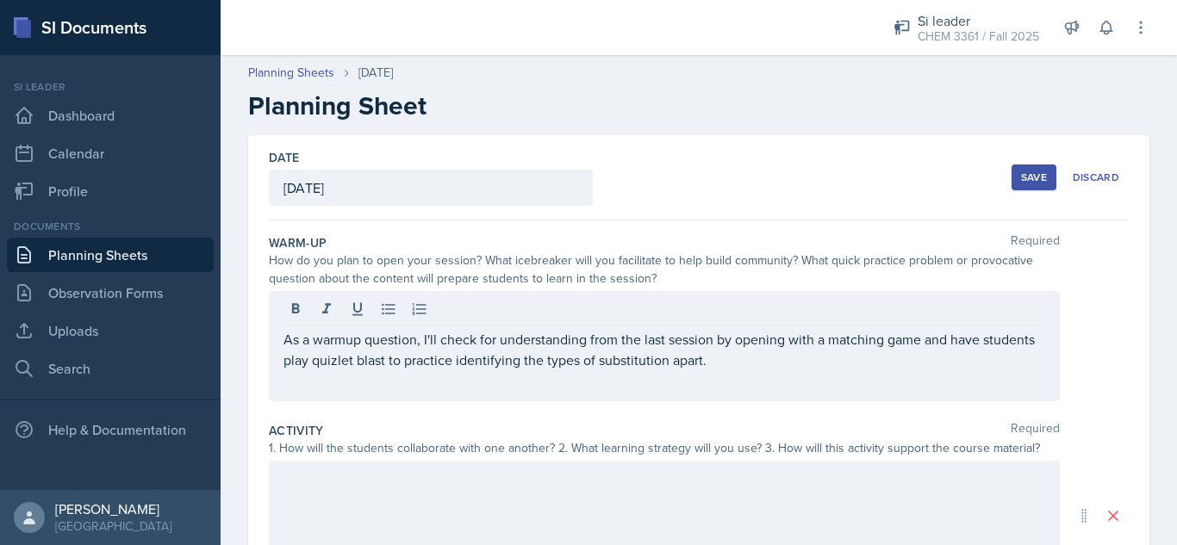
click at [1021, 179] on div "Save" at bounding box center [1034, 178] width 26 height 14
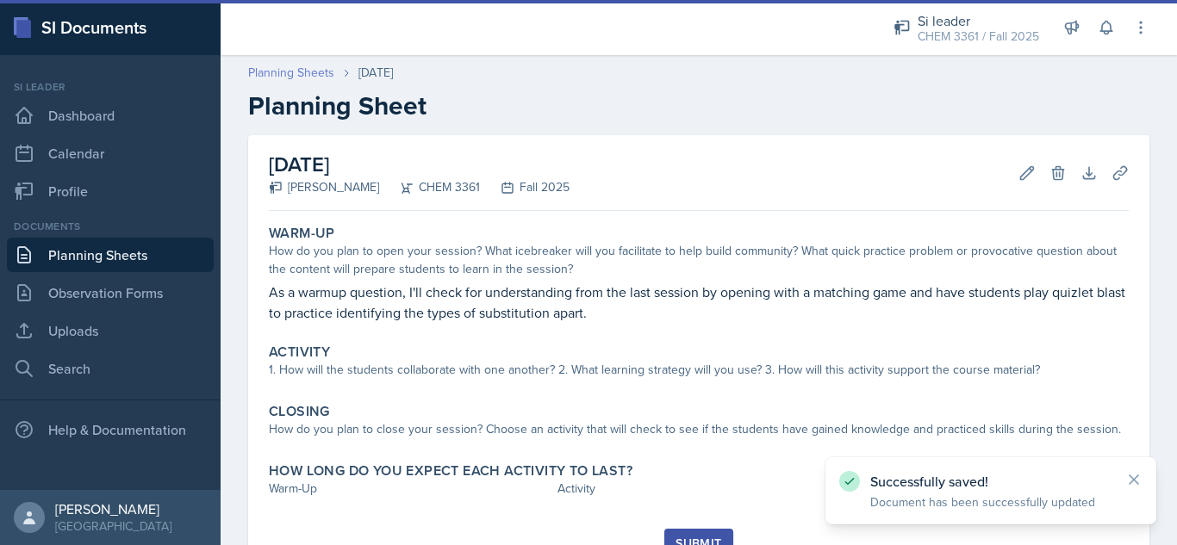
click at [286, 66] on link "Planning Sheets" at bounding box center [291, 73] width 86 height 18
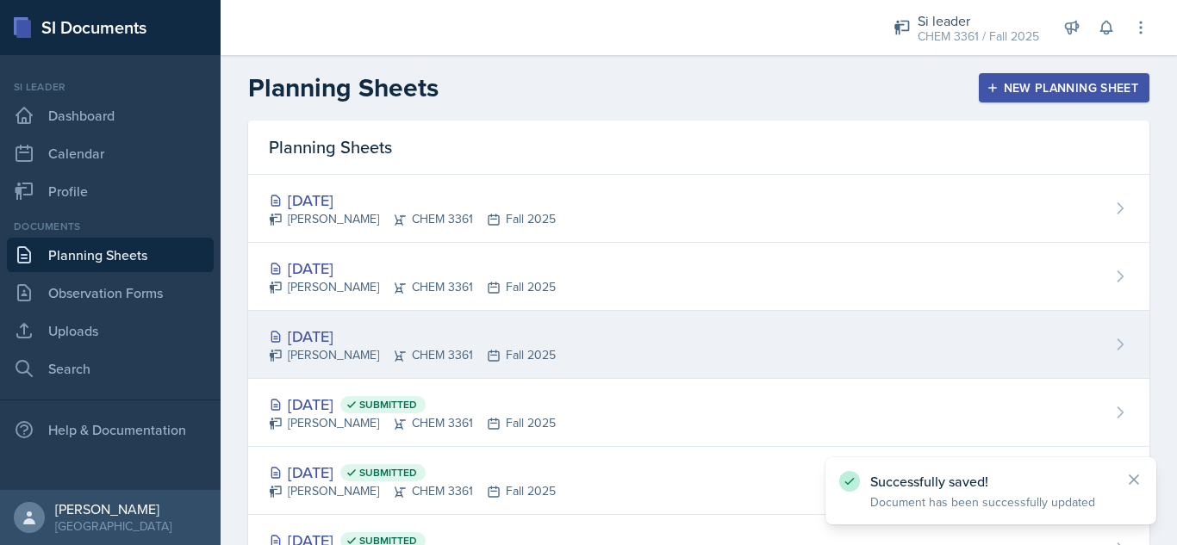
click at [463, 318] on div "[DATE] [PERSON_NAME] CHEM 3361 Fall 2025" at bounding box center [698, 345] width 901 height 68
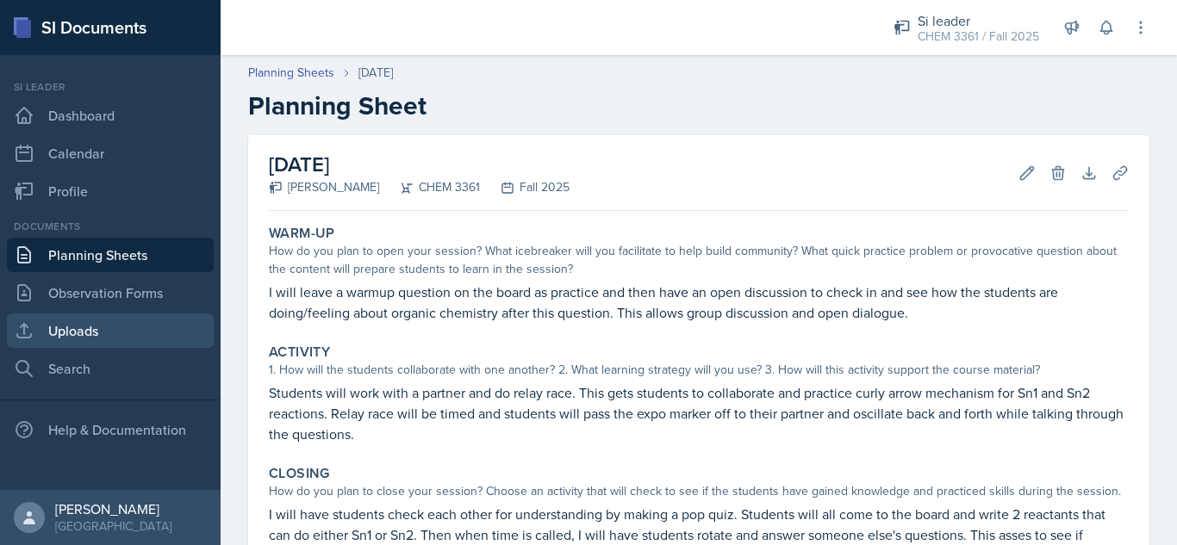
click at [163, 328] on link "Uploads" at bounding box center [110, 331] width 207 height 34
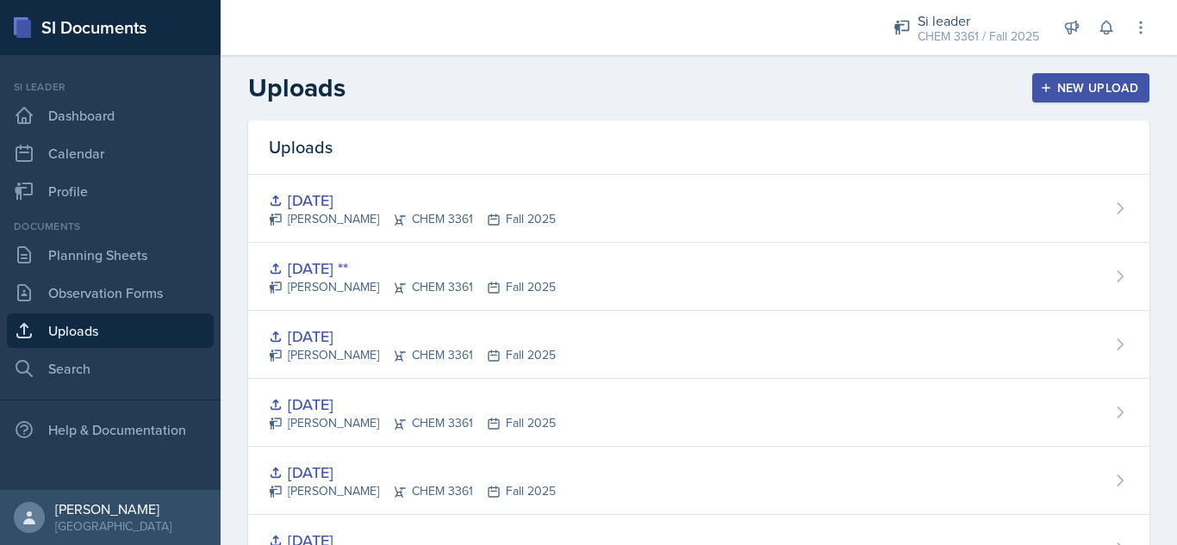
click at [1083, 89] on div "New Upload" at bounding box center [1091, 88] width 96 height 14
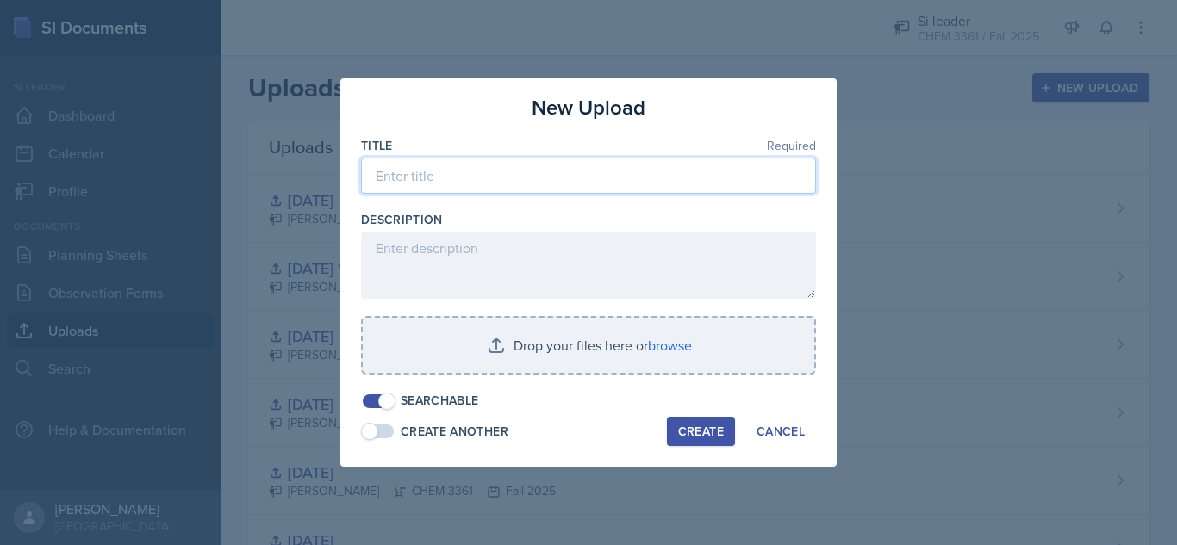
click at [508, 176] on input at bounding box center [588, 176] width 455 height 36
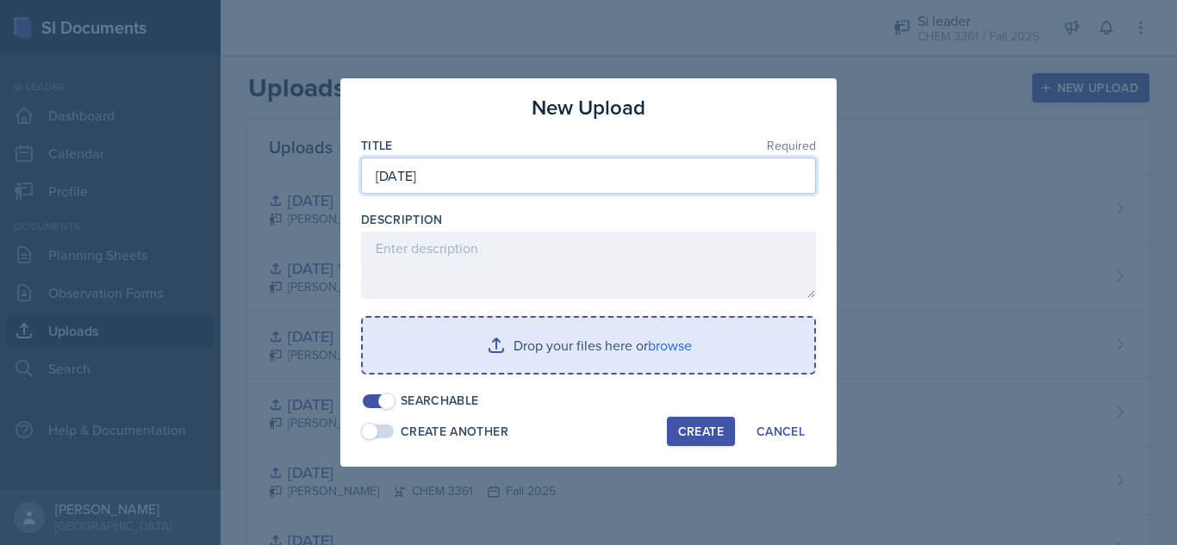
type input "[DATE]"
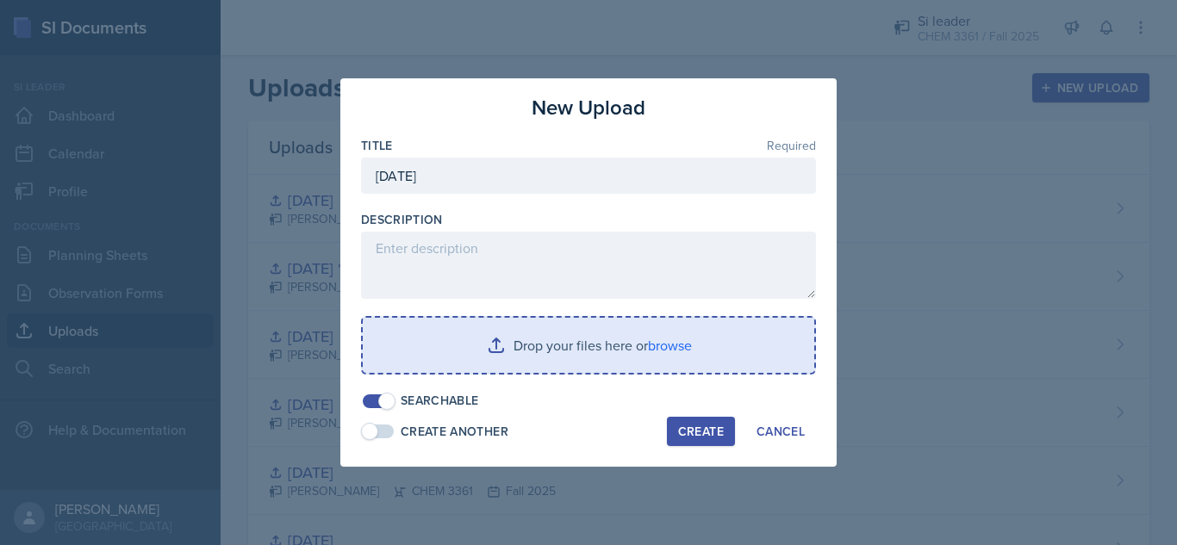
click at [557, 358] on input "file" at bounding box center [588, 345] width 451 height 55
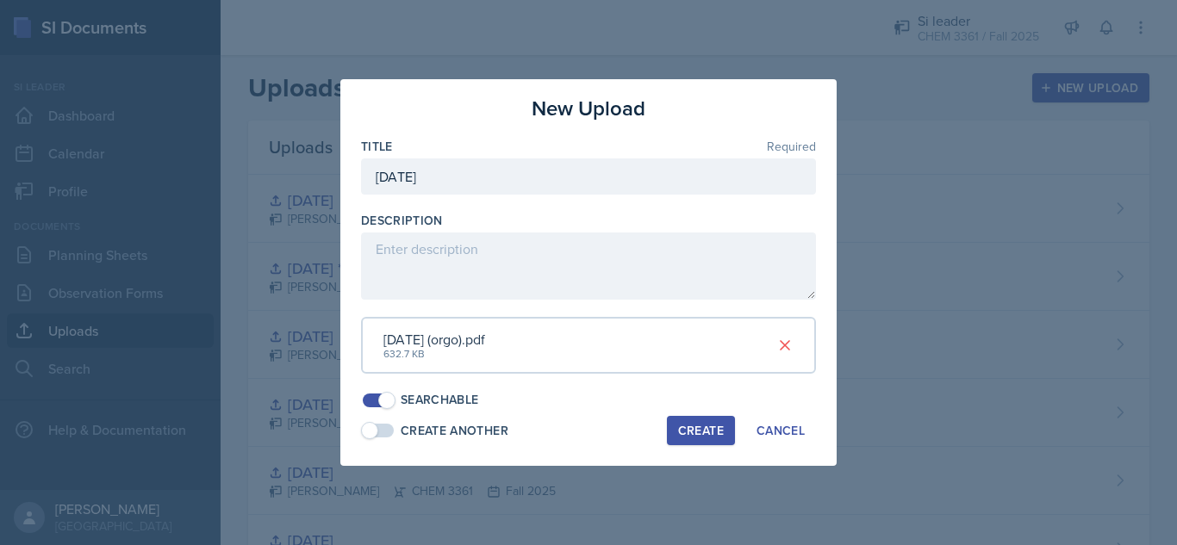
click at [697, 432] on div "Create" at bounding box center [701, 431] width 46 height 14
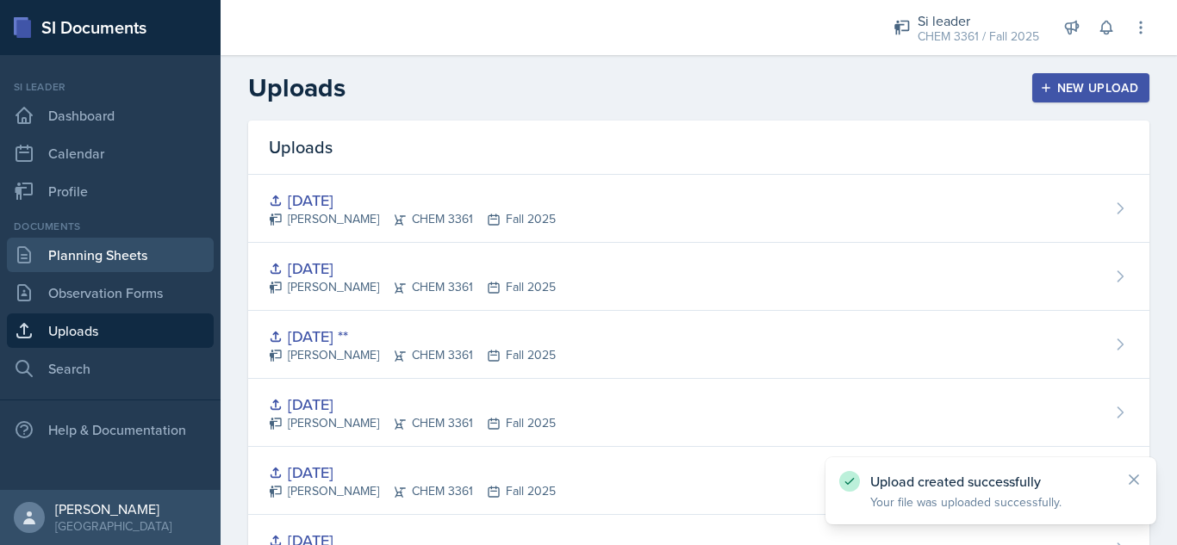
click at [82, 245] on link "Planning Sheets" at bounding box center [110, 255] width 207 height 34
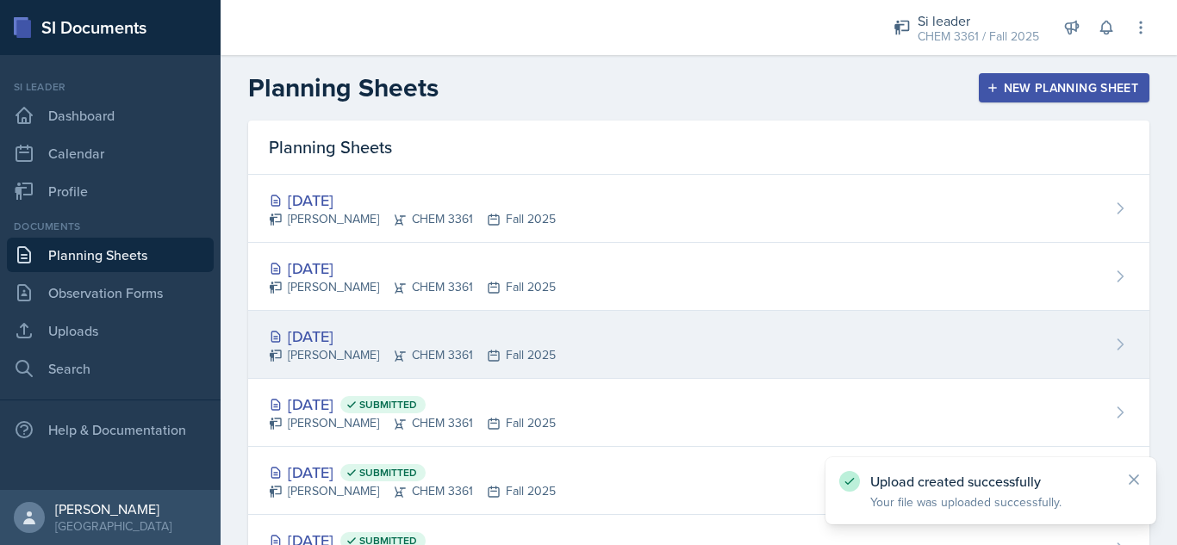
click at [726, 333] on div "[DATE] [PERSON_NAME] CHEM 3361 Fall 2025" at bounding box center [698, 345] width 901 height 68
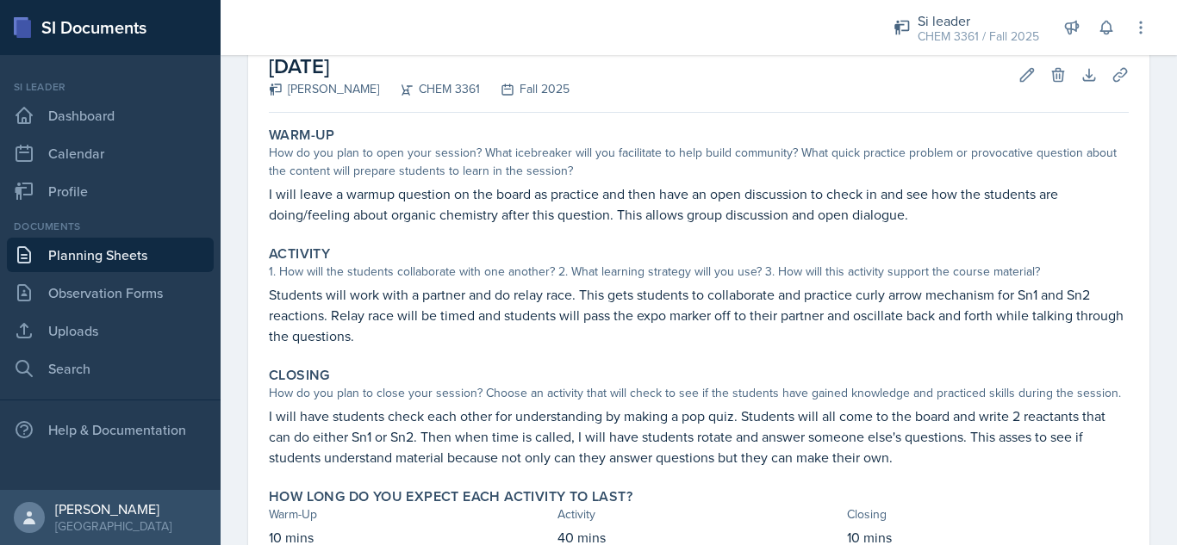
scroll to position [93, 0]
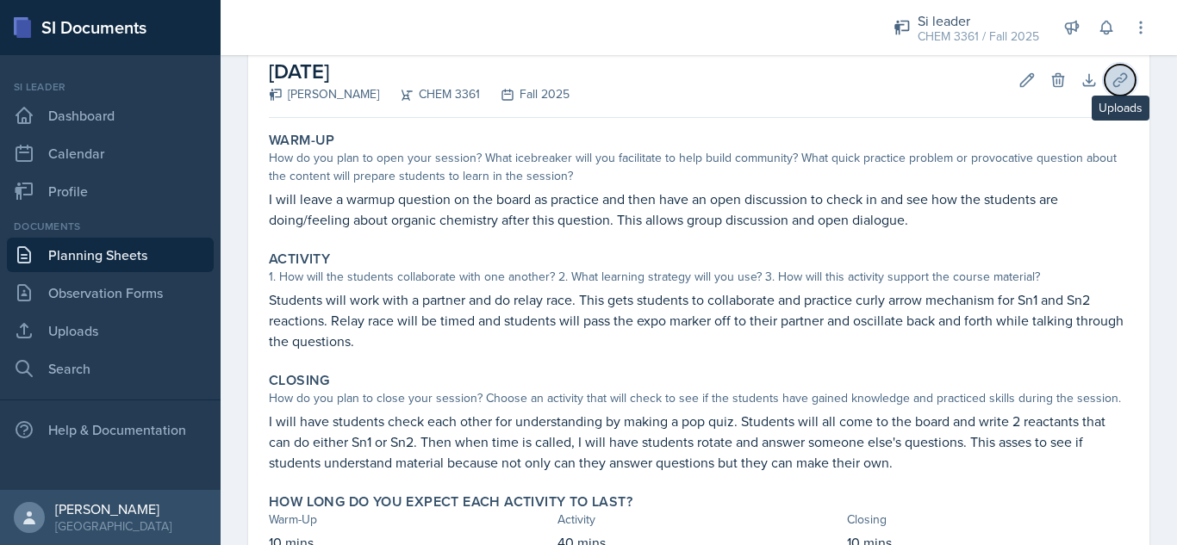
click at [1104, 92] on button "Uploads" at bounding box center [1119, 80] width 31 height 31
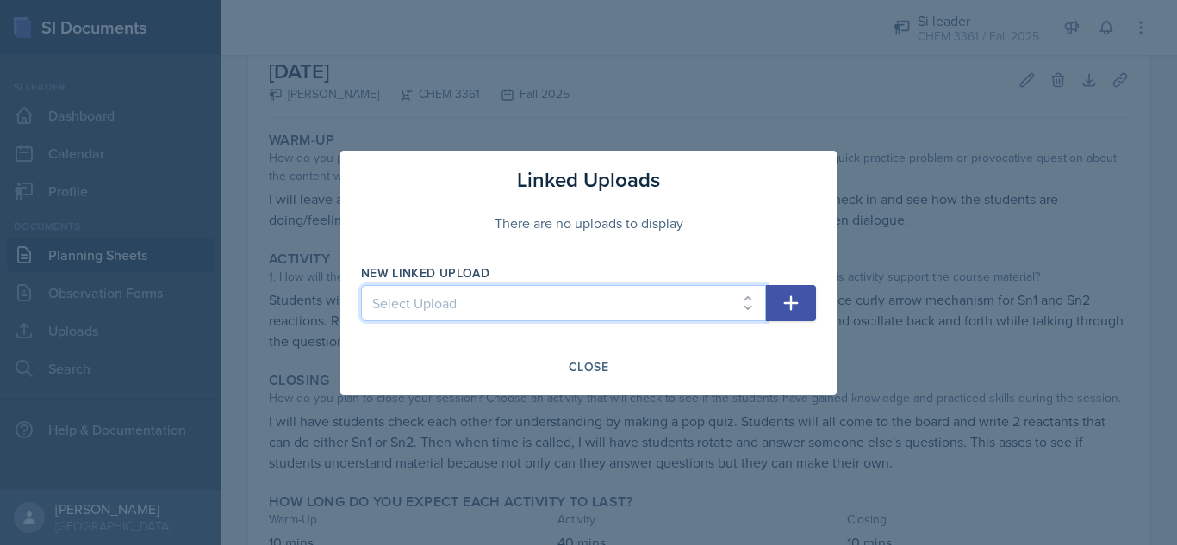
click at [609, 296] on select "Select Upload [DATE] [DATE] [DATE] [DATE] [DATE] [DATE] [DATE] [DATE] [DATE] [D…" at bounding box center [563, 303] width 405 height 36
select select "7cfa0f60-6609-47ba-9128-dec1541d24ce"
click at [361, 285] on select "Select Upload [DATE] [DATE] [DATE] [DATE] [DATE] [DATE] [DATE] [DATE] [DATE] [D…" at bounding box center [563, 303] width 405 height 36
click at [808, 312] on button "button" at bounding box center [791, 303] width 50 height 36
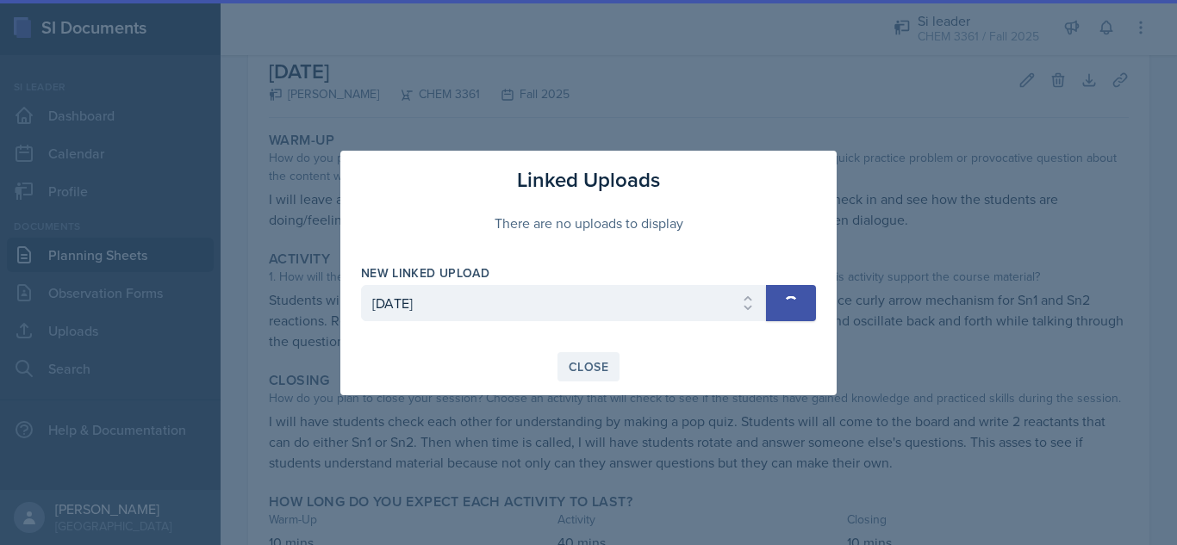
select select
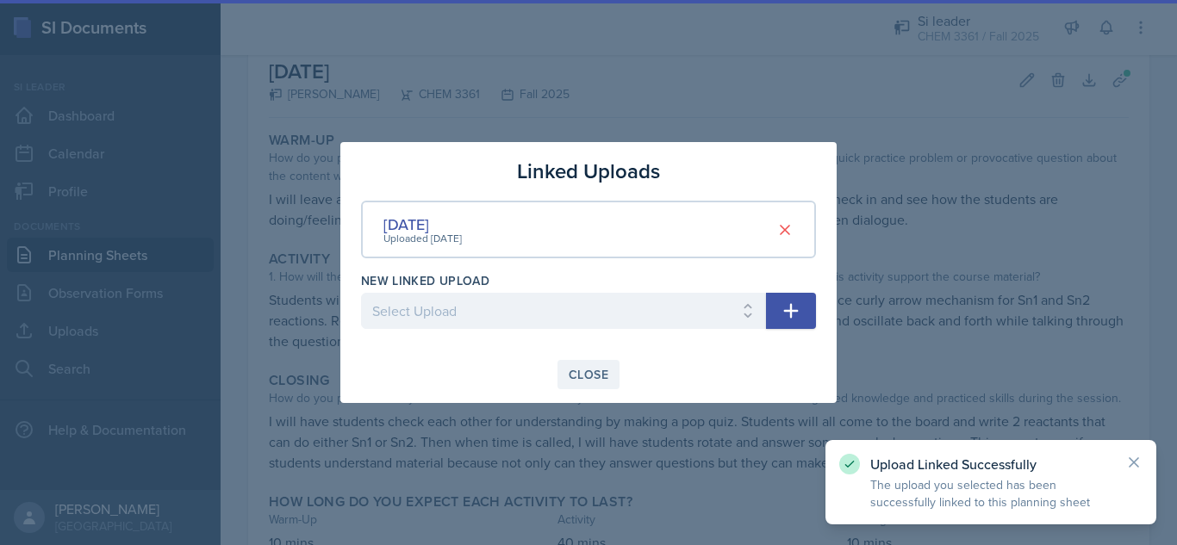
click at [586, 368] on div "Close" at bounding box center [588, 375] width 40 height 14
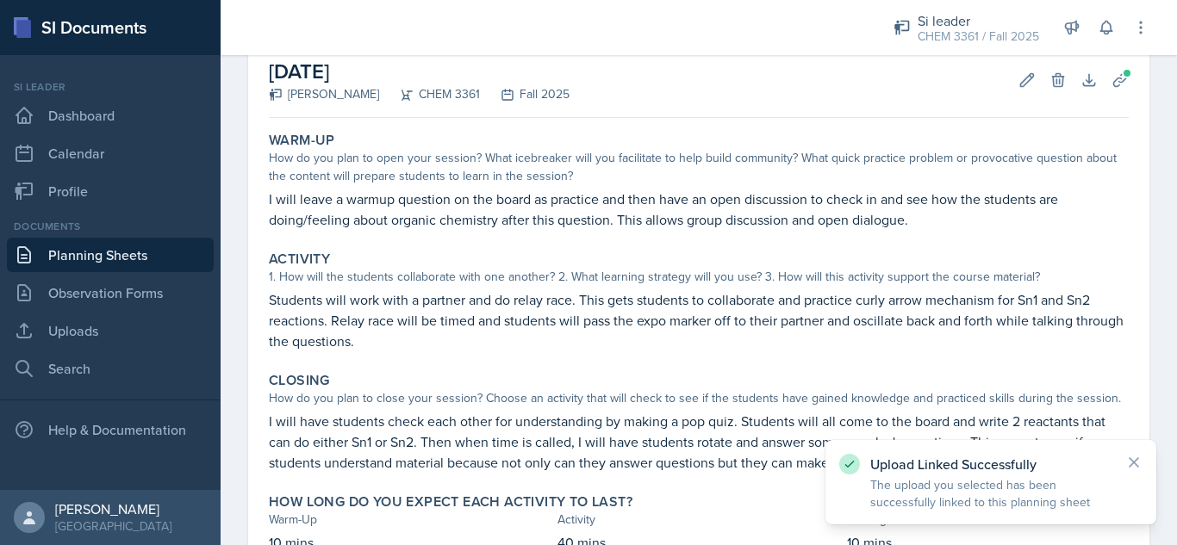
scroll to position [220, 0]
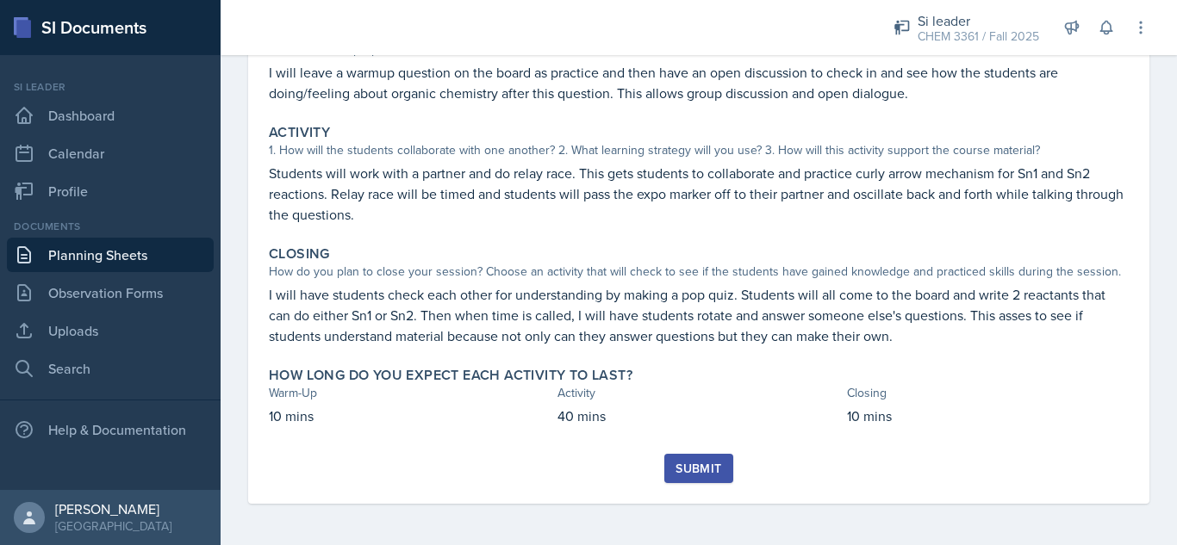
click at [690, 468] on div "Submit" at bounding box center [698, 469] width 46 height 14
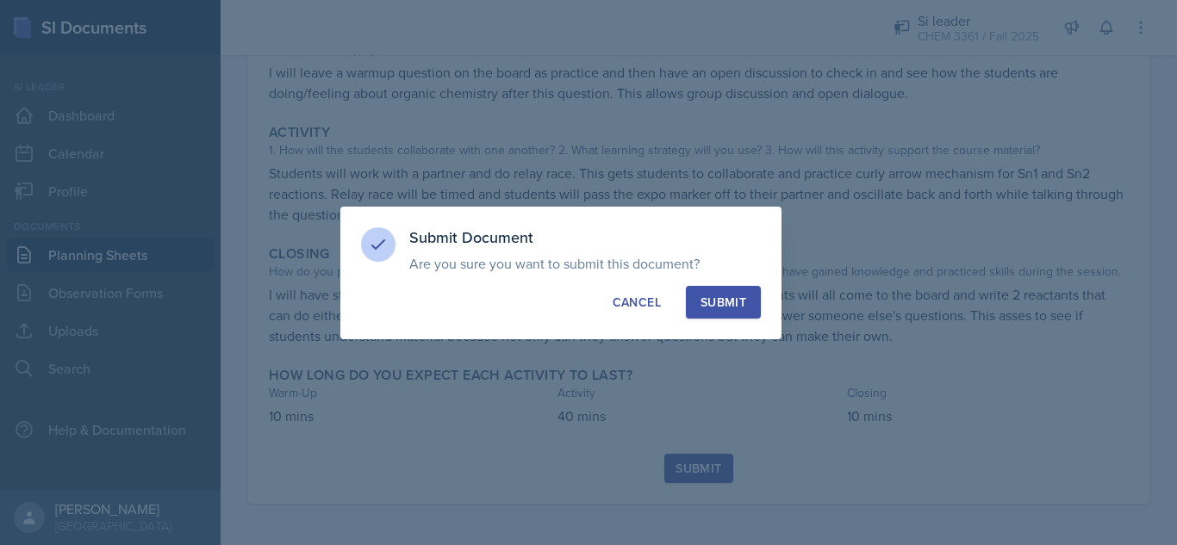
click at [730, 292] on button "Submit" at bounding box center [723, 302] width 75 height 33
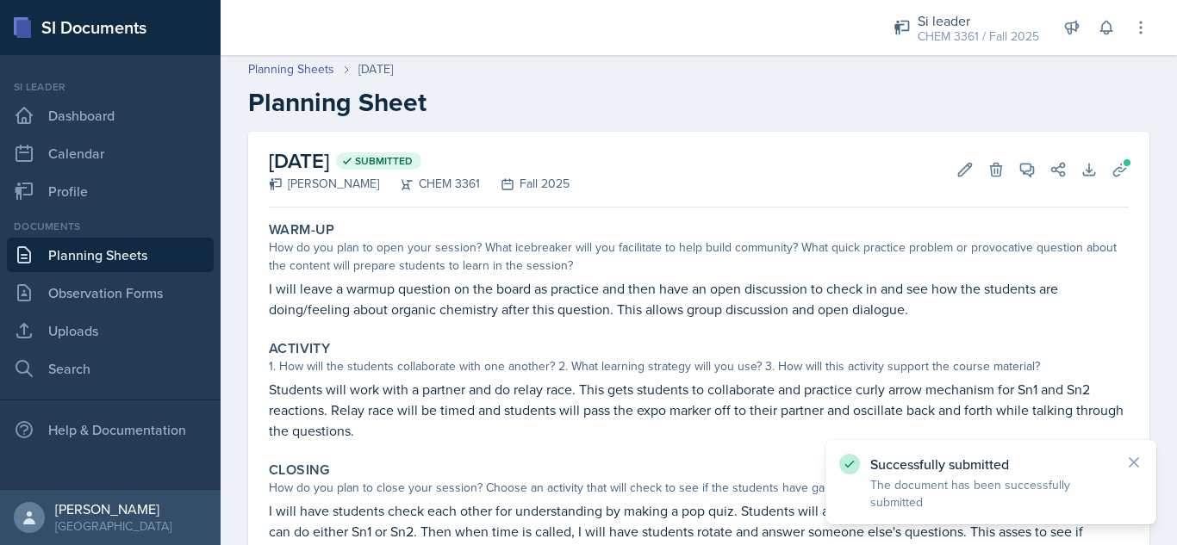
scroll to position [0, 0]
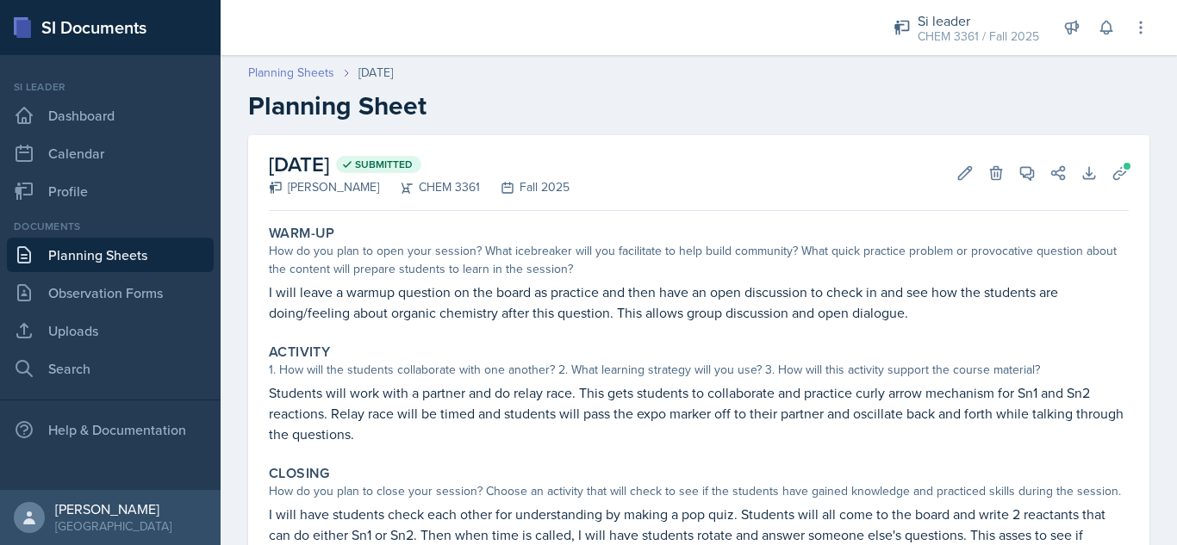
click at [280, 72] on link "Planning Sheets" at bounding box center [291, 73] width 86 height 18
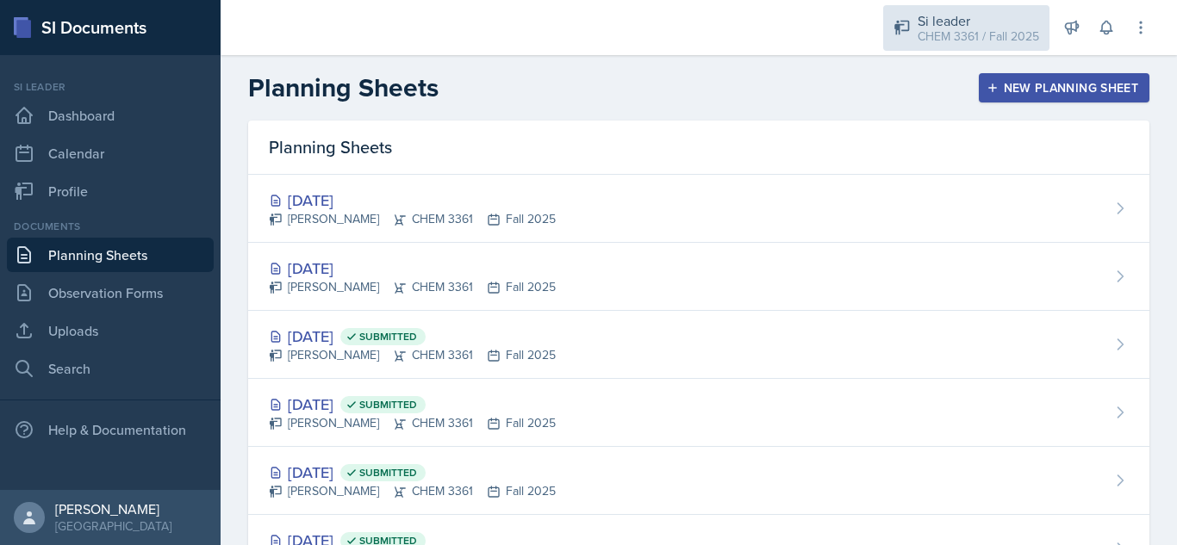
click at [990, 48] on div "Si leader CHEM 3361 / Fall 2025" at bounding box center [966, 28] width 166 height 46
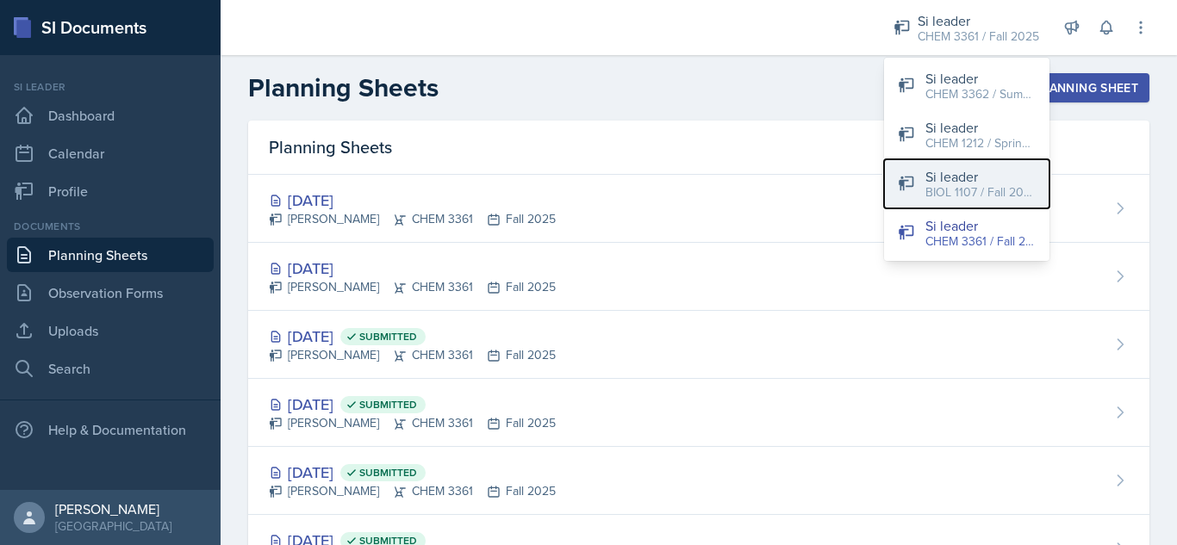
click at [970, 180] on div "Si leader" at bounding box center [980, 176] width 110 height 21
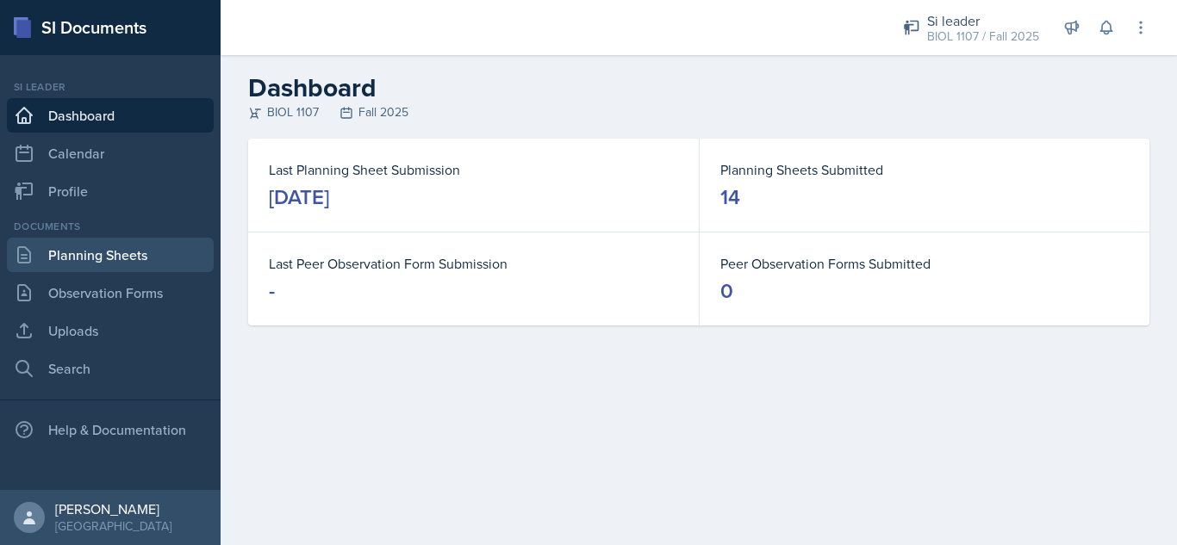
click at [110, 251] on link "Planning Sheets" at bounding box center [110, 255] width 207 height 34
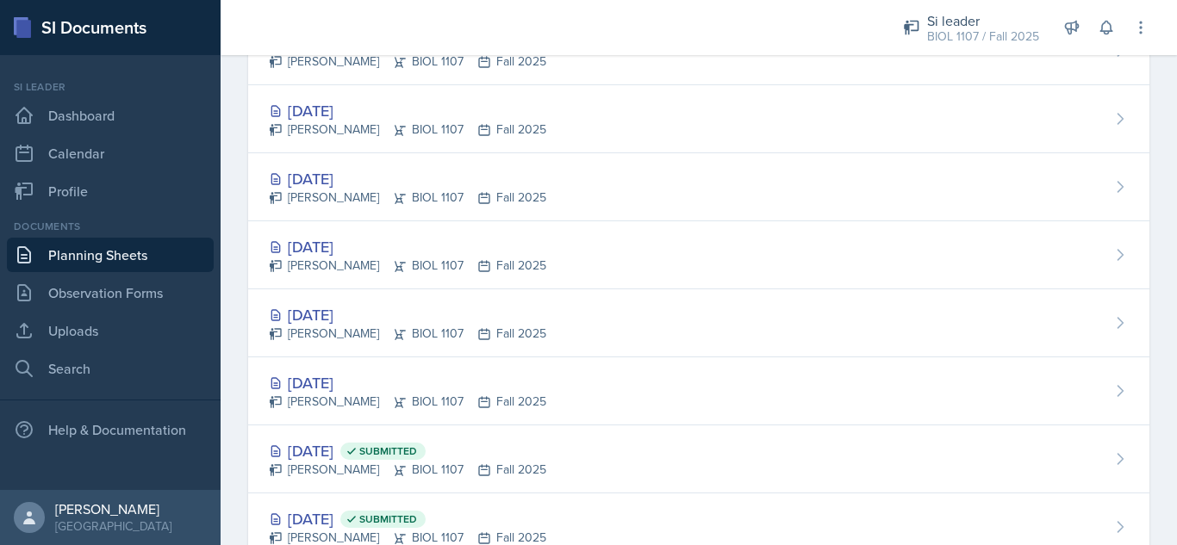
scroll to position [641, 0]
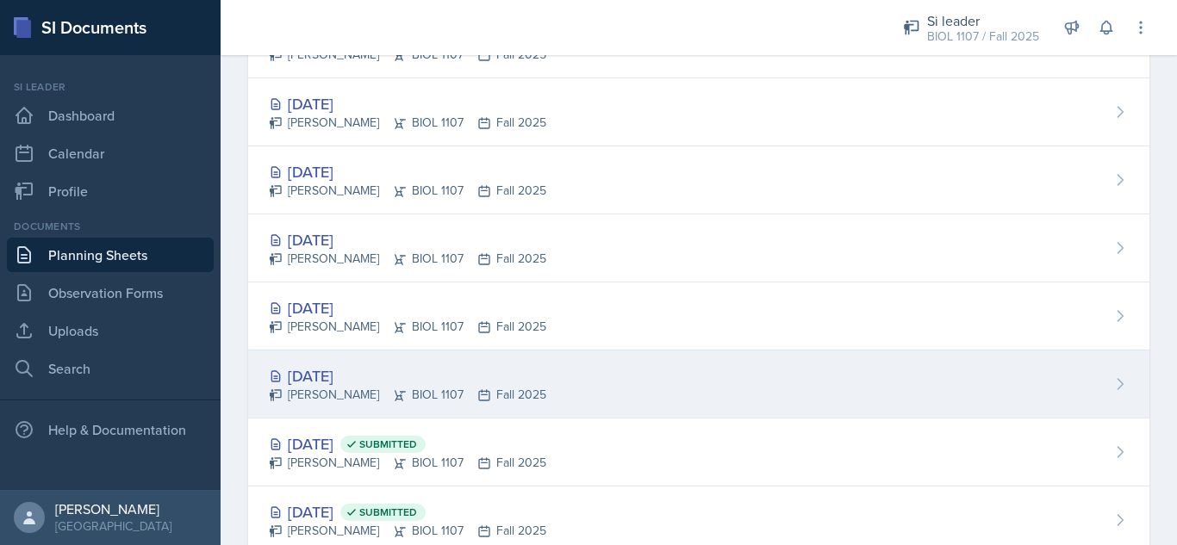
click at [642, 367] on div "[DATE] [PERSON_NAME] BIOL 1107 Fall 2025" at bounding box center [698, 385] width 901 height 68
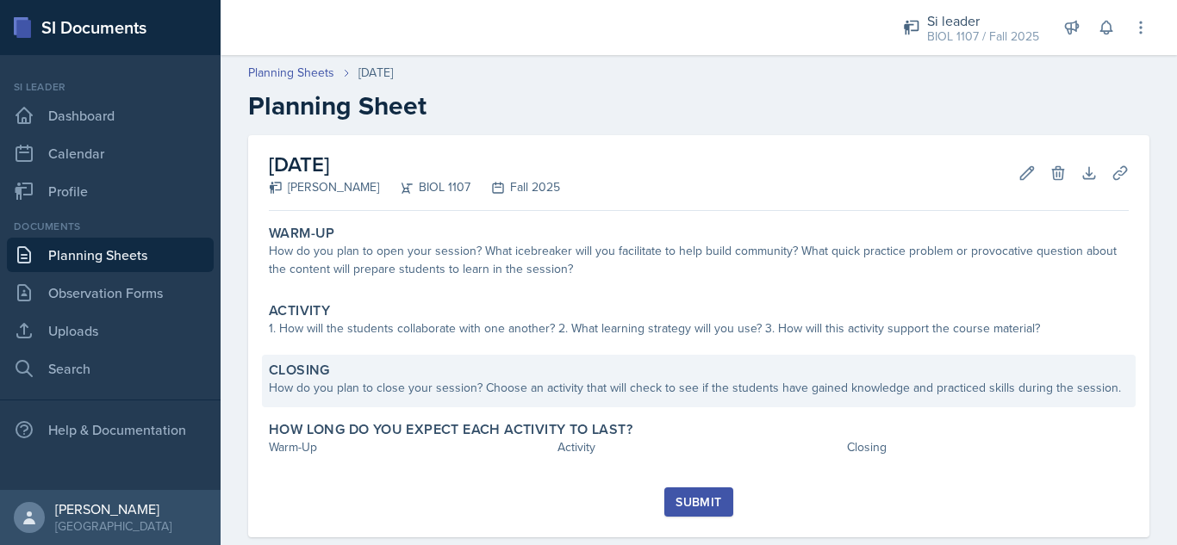
click at [593, 378] on div "Closing" at bounding box center [699, 370] width 860 height 17
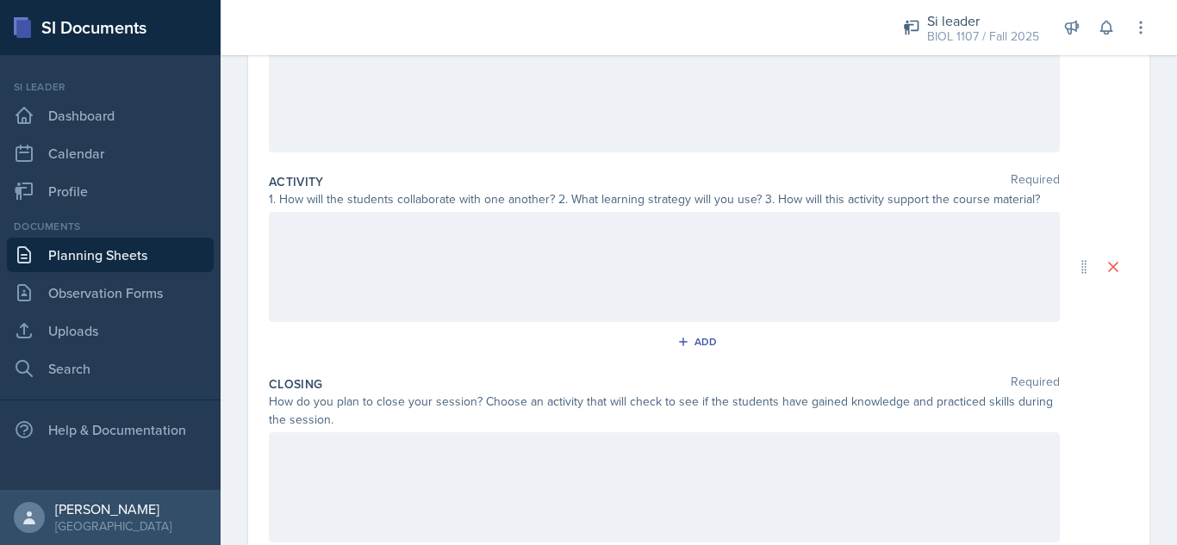
scroll to position [251, 0]
click at [658, 491] on div at bounding box center [664, 485] width 791 height 110
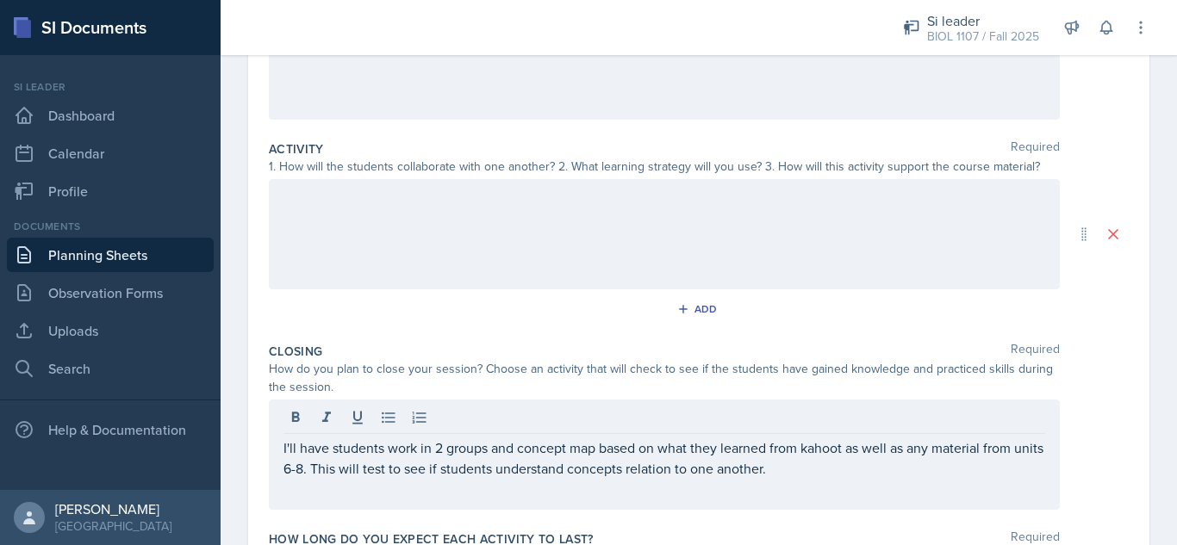
scroll to position [411, 0]
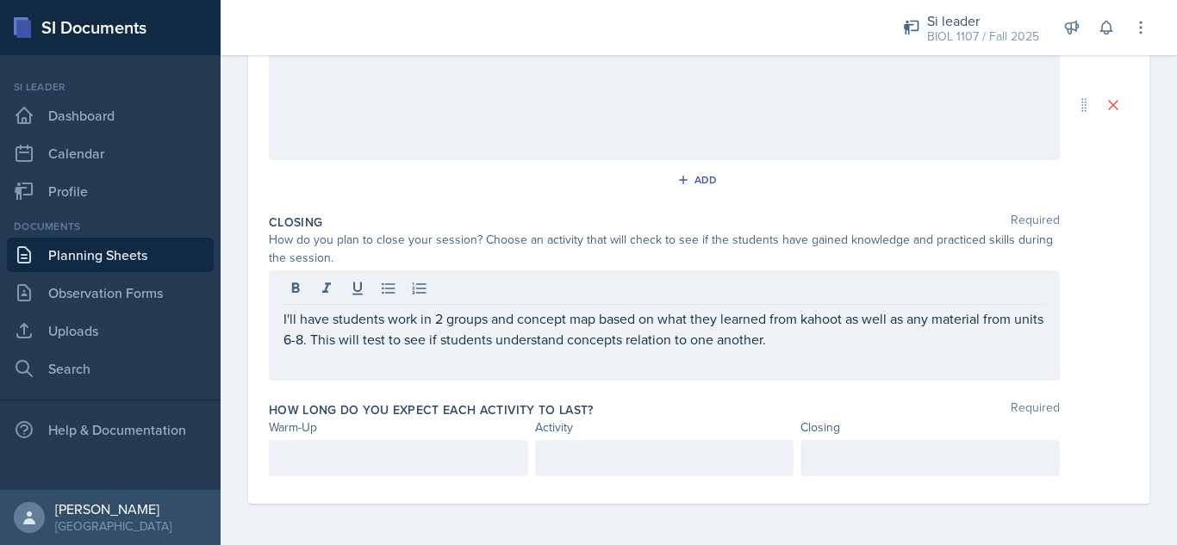
click at [860, 458] on p at bounding box center [930, 458] width 230 height 21
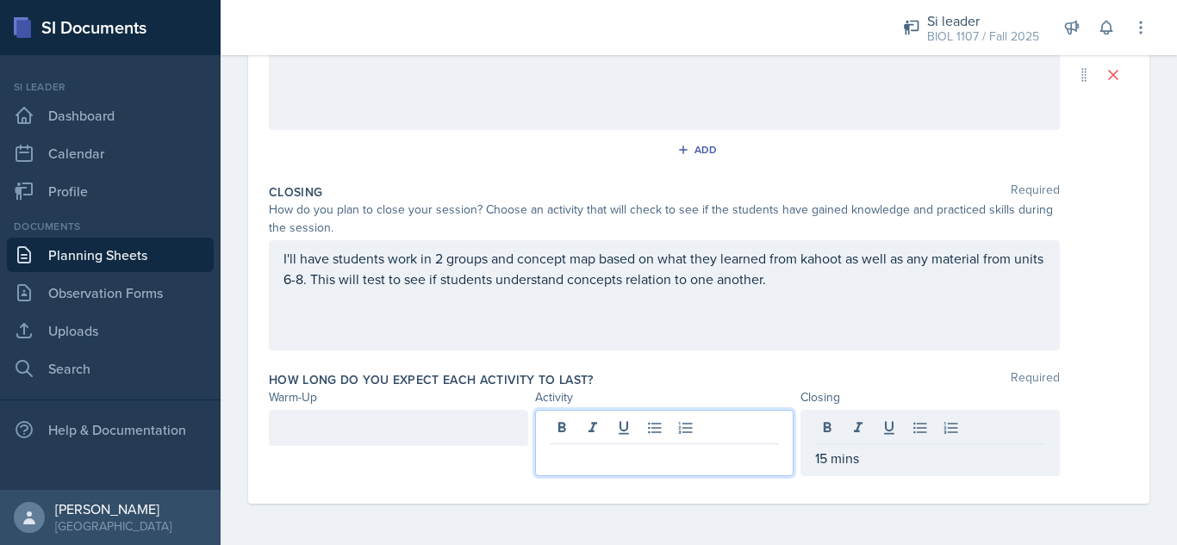
click at [735, 431] on div at bounding box center [664, 443] width 259 height 66
click at [425, 437] on div at bounding box center [398, 428] width 259 height 36
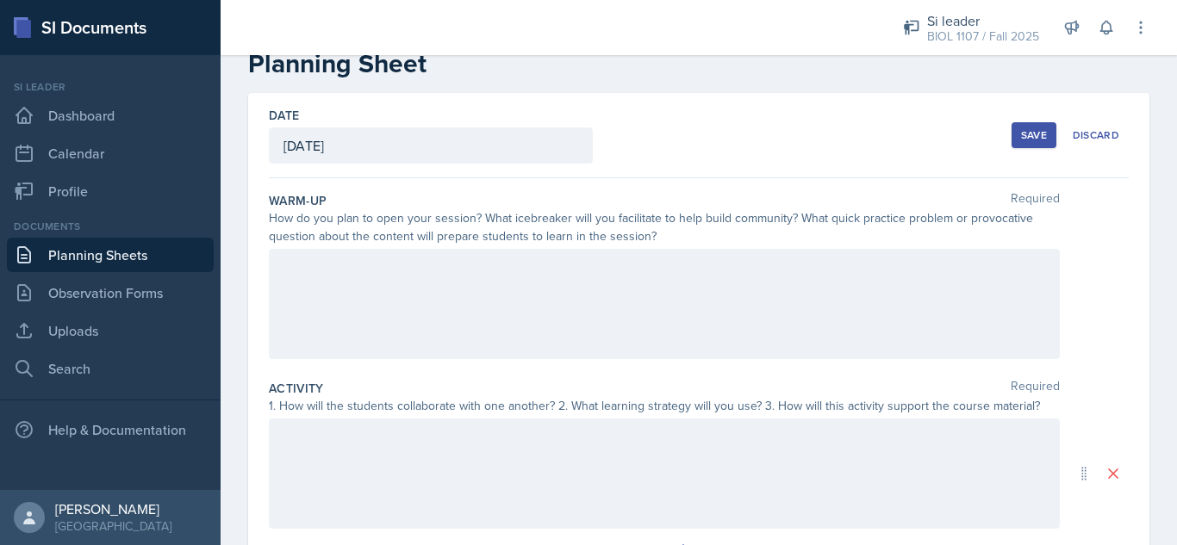
scroll to position [44, 0]
click at [608, 295] on div at bounding box center [664, 302] width 791 height 110
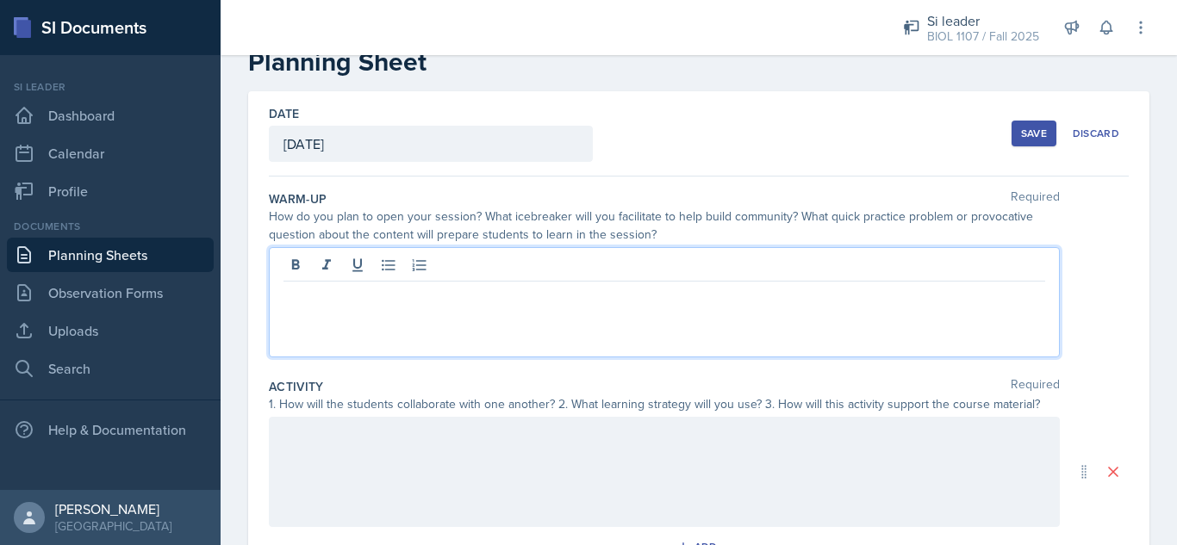
scroll to position [74, 0]
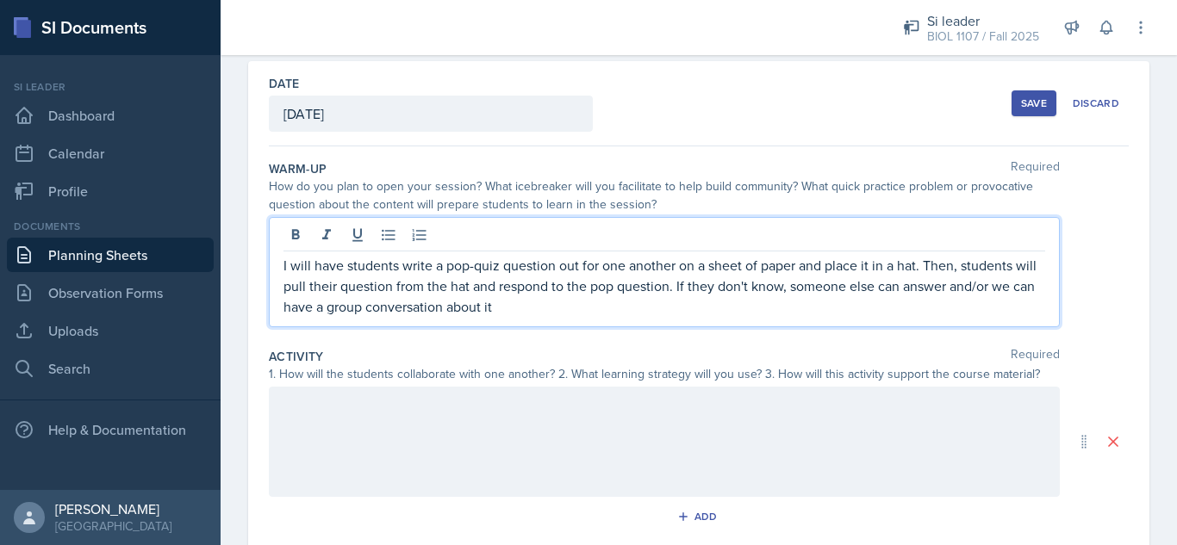
click at [678, 428] on div at bounding box center [664, 442] width 791 height 110
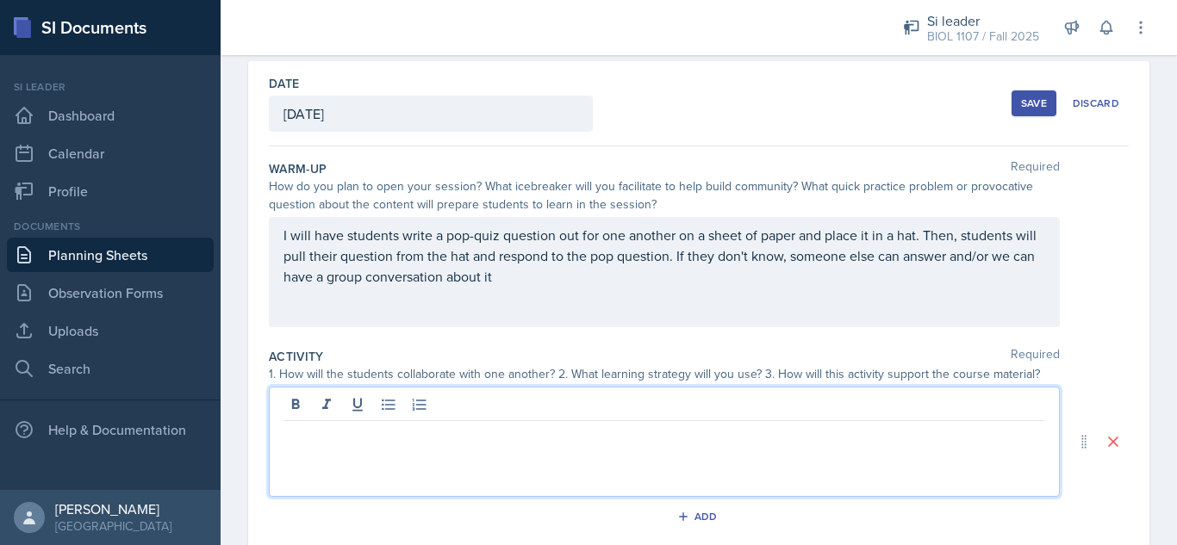
scroll to position [104, 0]
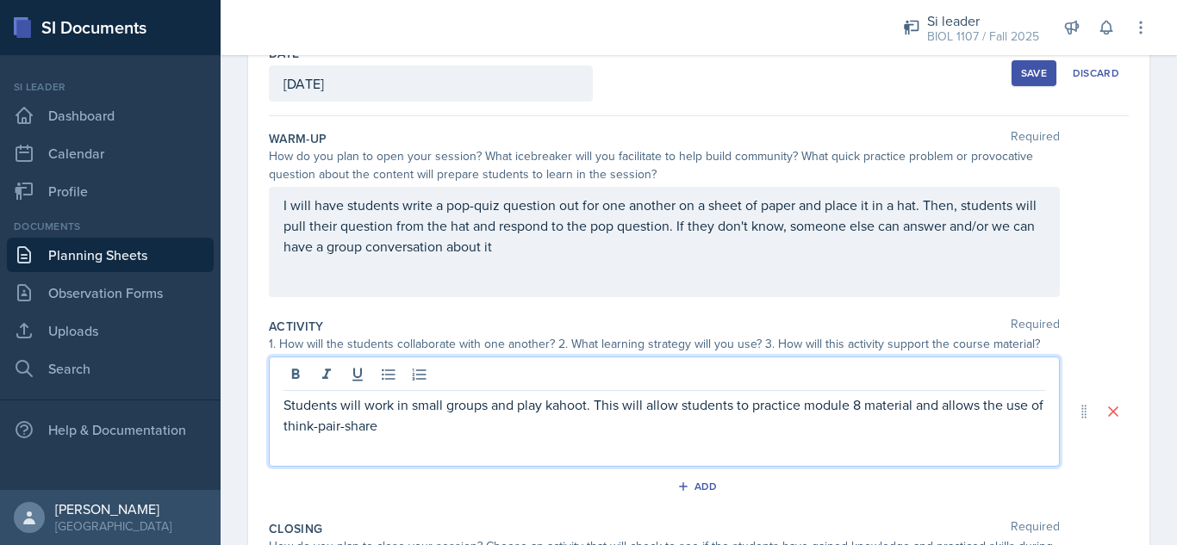
click at [1011, 71] on button "Save" at bounding box center [1033, 73] width 45 height 26
